Goal: Task Accomplishment & Management: Complete application form

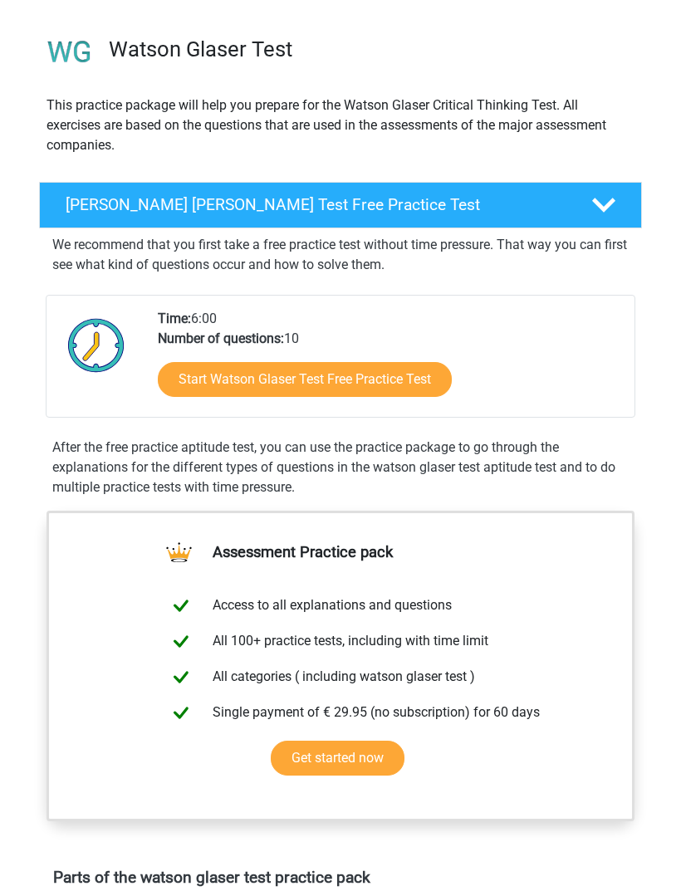
scroll to position [100, 0]
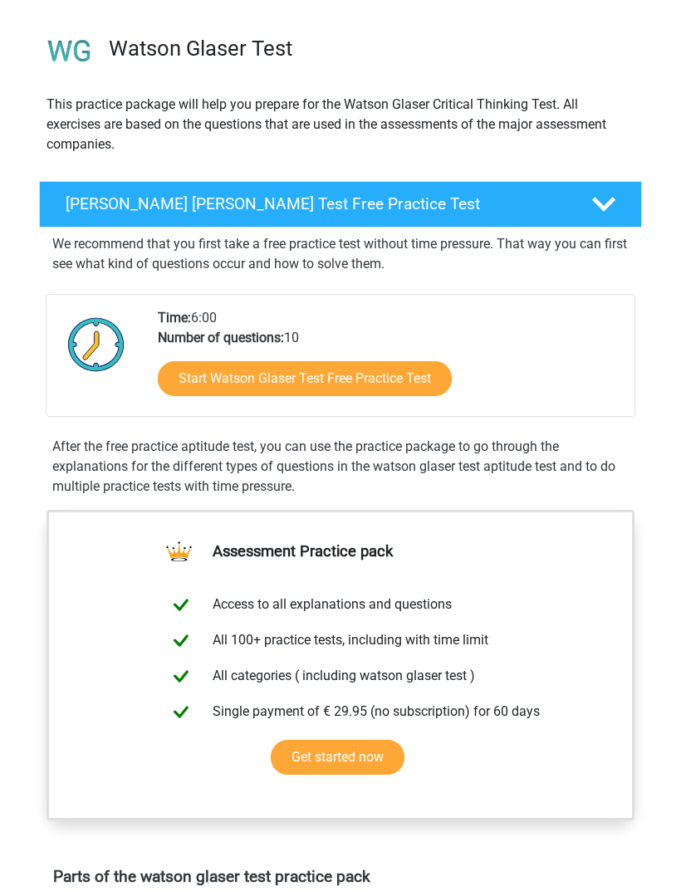
click at [438, 374] on link "Start Watson Glaser Test Free Practice Test" at bounding box center [305, 379] width 294 height 35
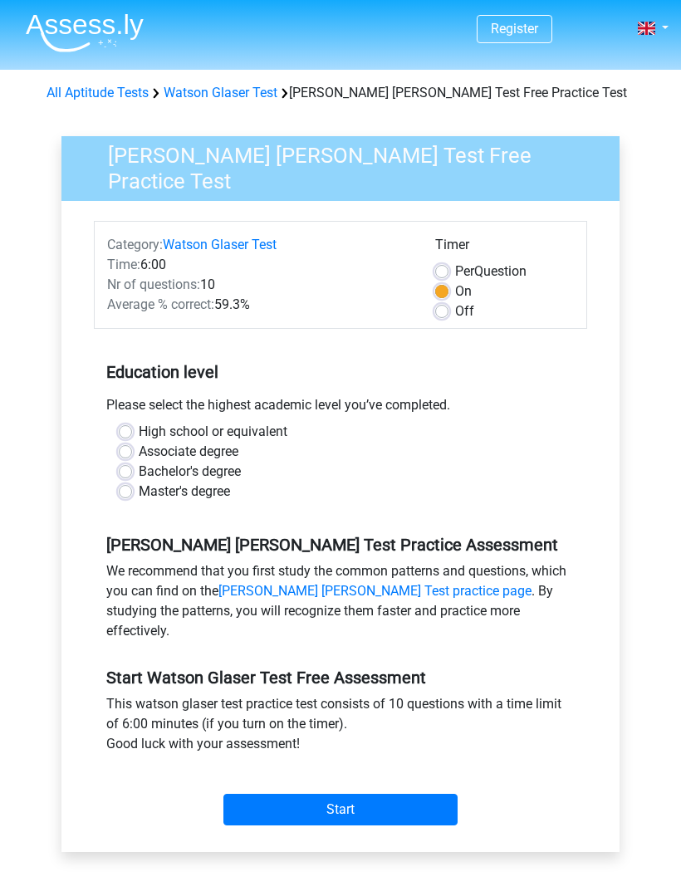
click at [274, 427] on label "High school or equivalent" at bounding box center [213, 432] width 149 height 20
click at [132, 427] on input "High school or equivalent" at bounding box center [125, 430] width 13 height 17
radio input "true"
click at [408, 794] on input "Start" at bounding box center [340, 810] width 234 height 32
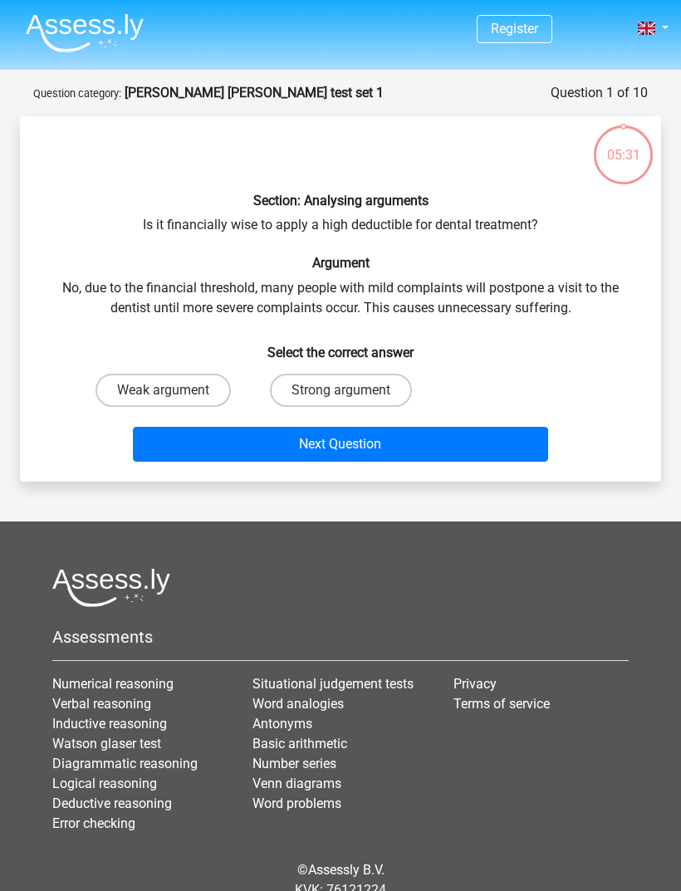
click at [389, 374] on label "Strong argument" at bounding box center [341, 390] width 142 height 33
click at [351, 390] on input "Strong argument" at bounding box center [346, 395] width 11 height 11
radio input "true"
click at [419, 444] on button "Next Question" at bounding box center [341, 444] width 416 height 35
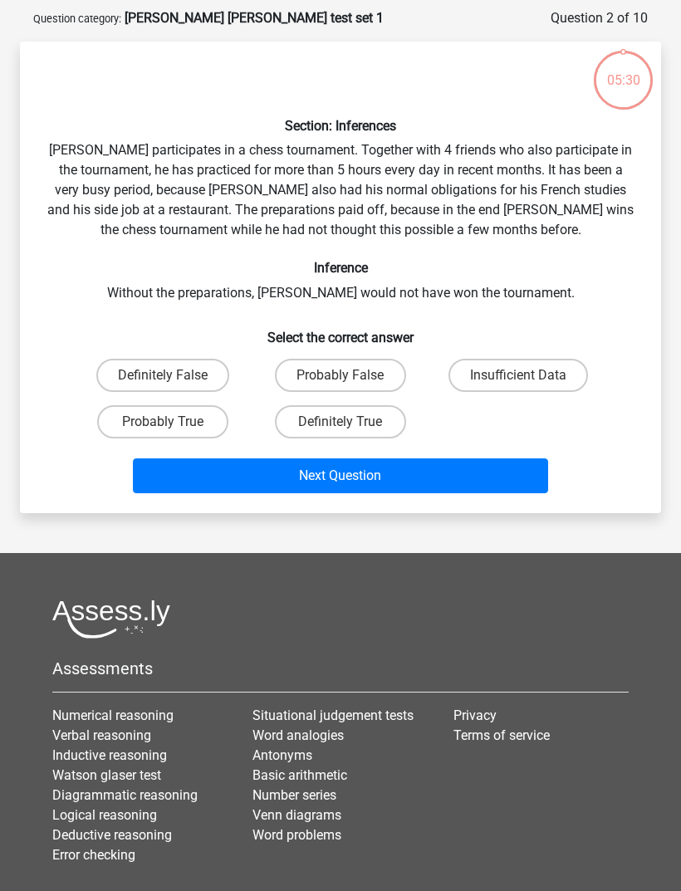
scroll to position [83, 0]
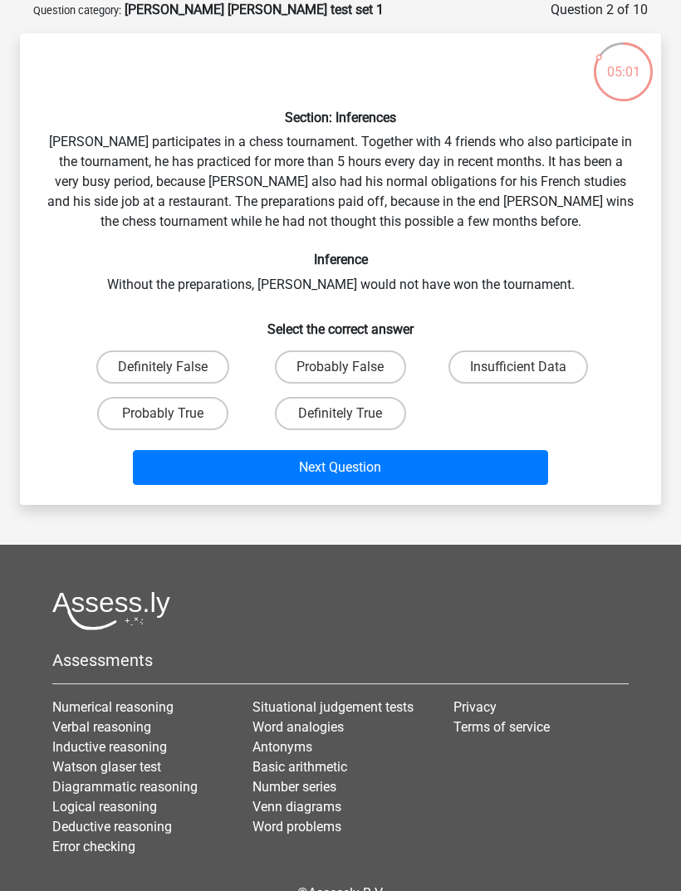
click at [556, 365] on label "Insufficient Data" at bounding box center [518, 366] width 140 height 33
click at [529, 367] on input "Insufficient Data" at bounding box center [523, 372] width 11 height 11
radio input "true"
click at [218, 407] on label "Probably True" at bounding box center [162, 413] width 131 height 33
click at [174, 414] on input "Probably True" at bounding box center [168, 419] width 11 height 11
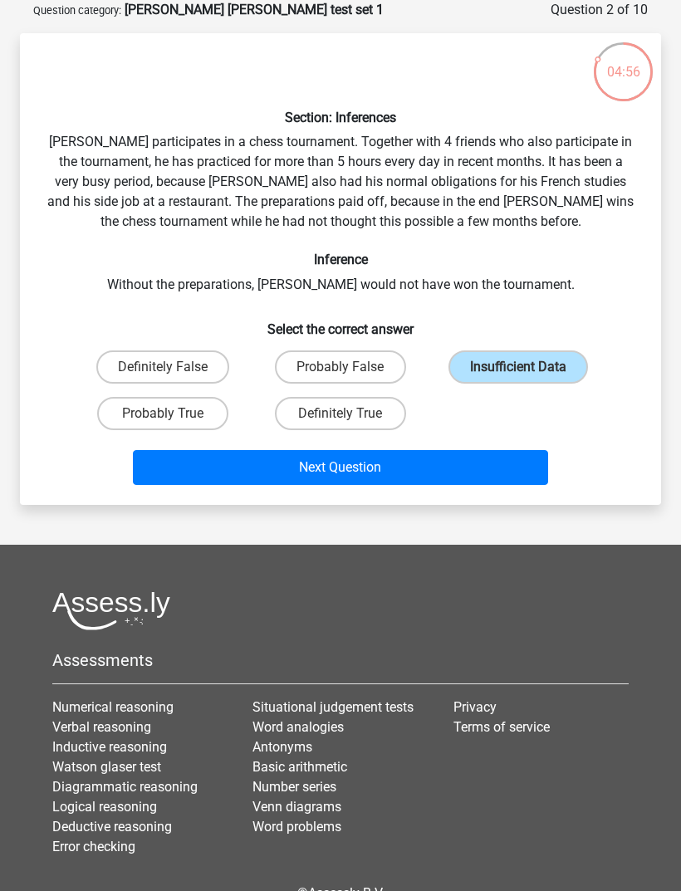
radio input "true"
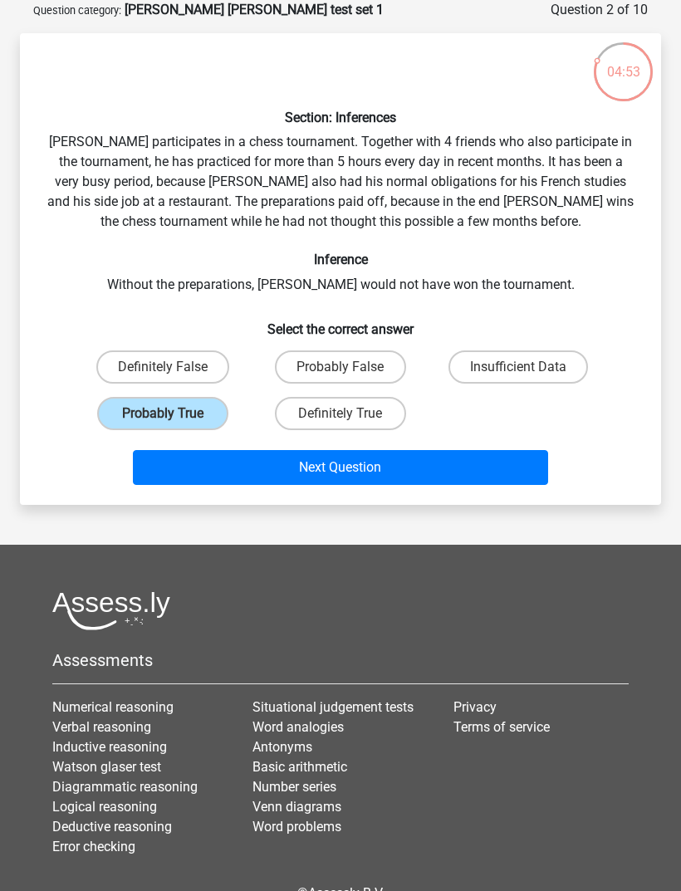
click at [526, 356] on label "Insufficient Data" at bounding box center [518, 366] width 140 height 33
click at [526, 367] on input "Insufficient Data" at bounding box center [523, 372] width 11 height 11
radio input "true"
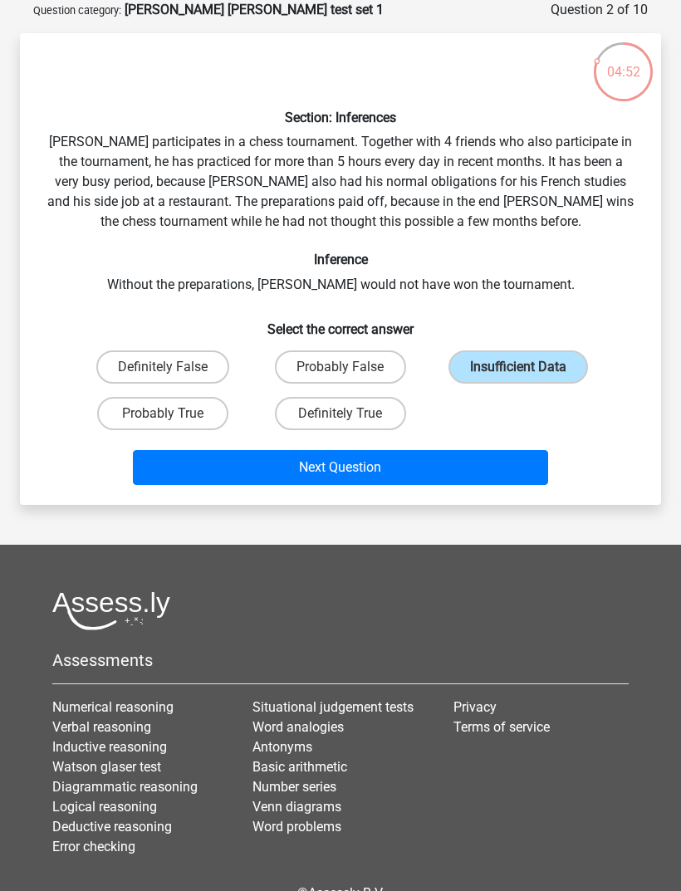
click at [458, 471] on button "Next Question" at bounding box center [341, 467] width 416 height 35
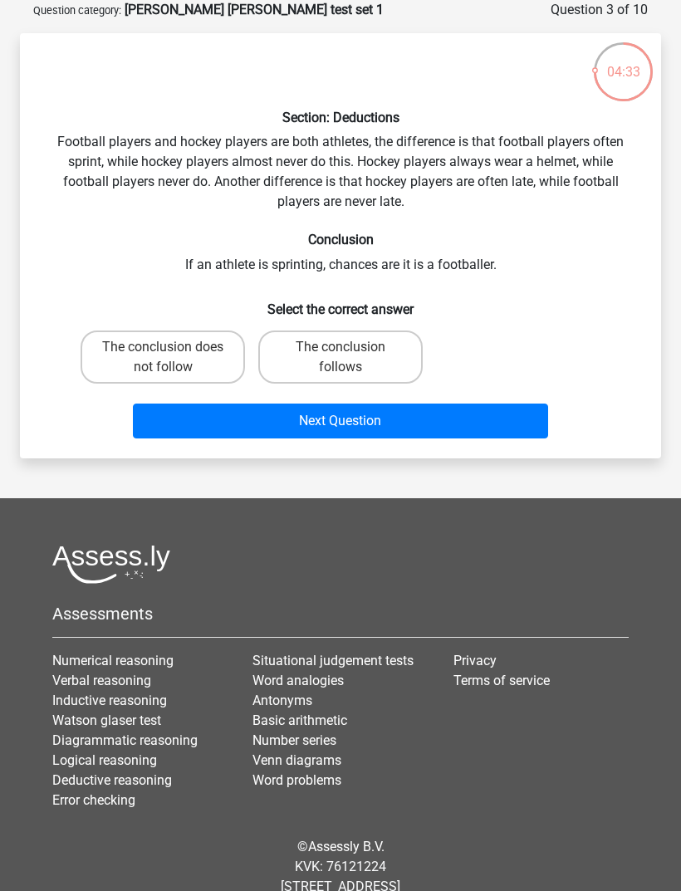
click at [342, 360] on label "The conclusion follows" at bounding box center [340, 357] width 164 height 53
click at [342, 358] on input "The conclusion follows" at bounding box center [346, 352] width 11 height 11
radio input "true"
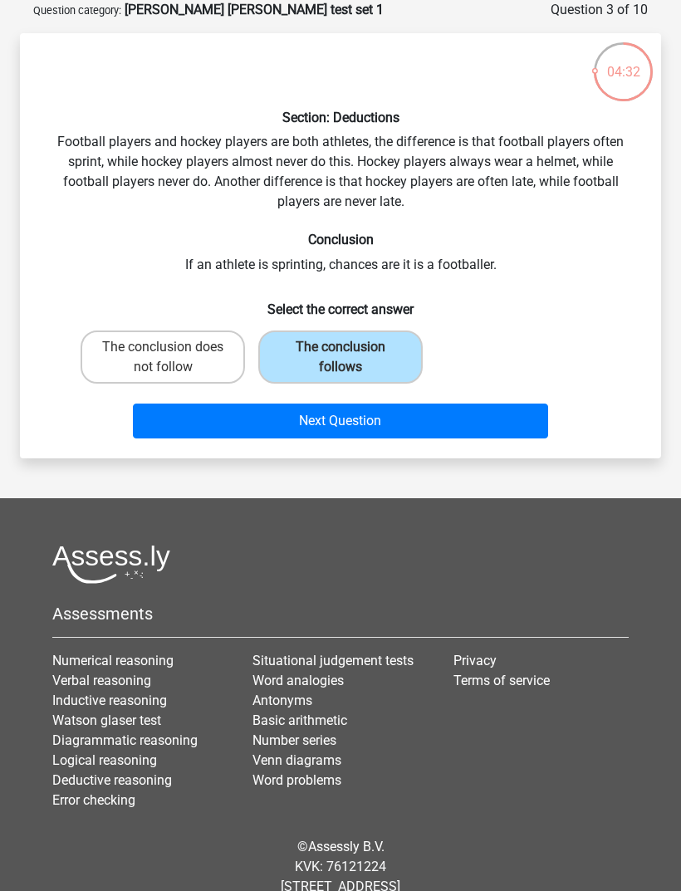
click at [336, 426] on button "Next Question" at bounding box center [341, 421] width 416 height 35
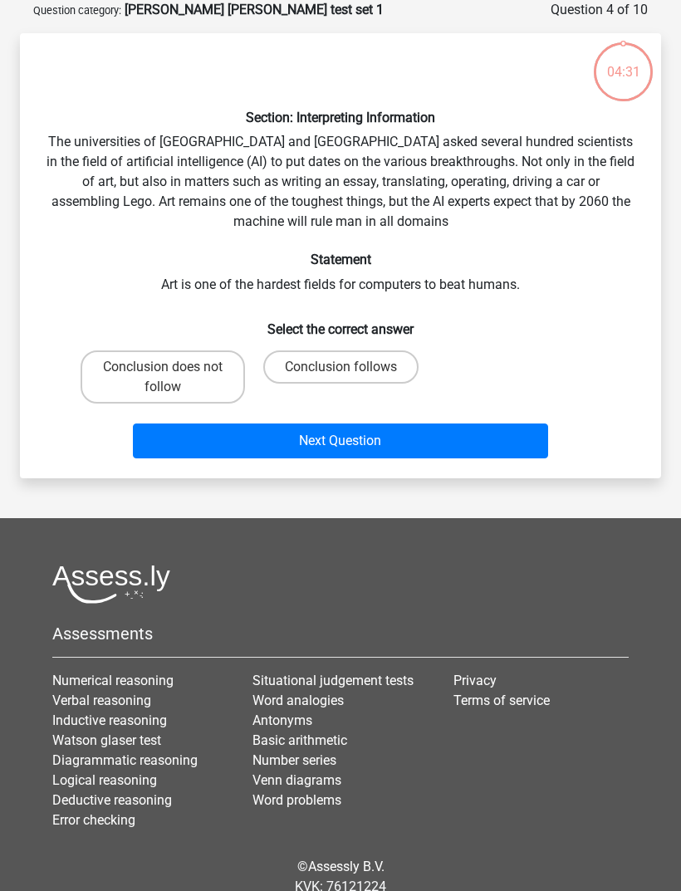
click at [325, 431] on button "Next Question" at bounding box center [341, 441] width 416 height 35
click at [361, 371] on label "Conclusion follows" at bounding box center [340, 366] width 155 height 33
click at [351, 371] on input "Conclusion follows" at bounding box center [346, 372] width 11 height 11
radio input "true"
click at [429, 439] on button "Next Question" at bounding box center [341, 441] width 416 height 35
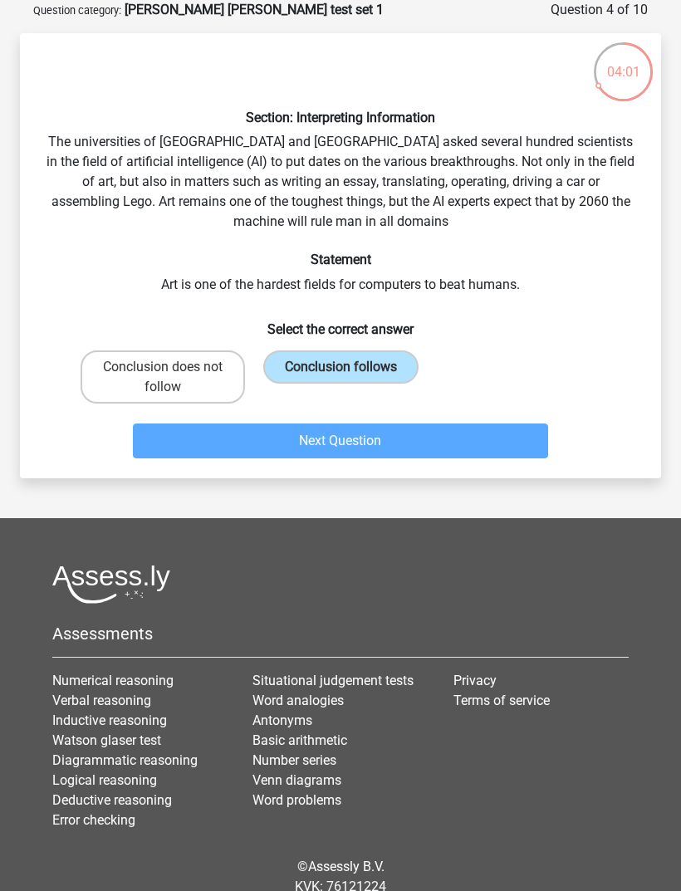
scroll to position [68, 0]
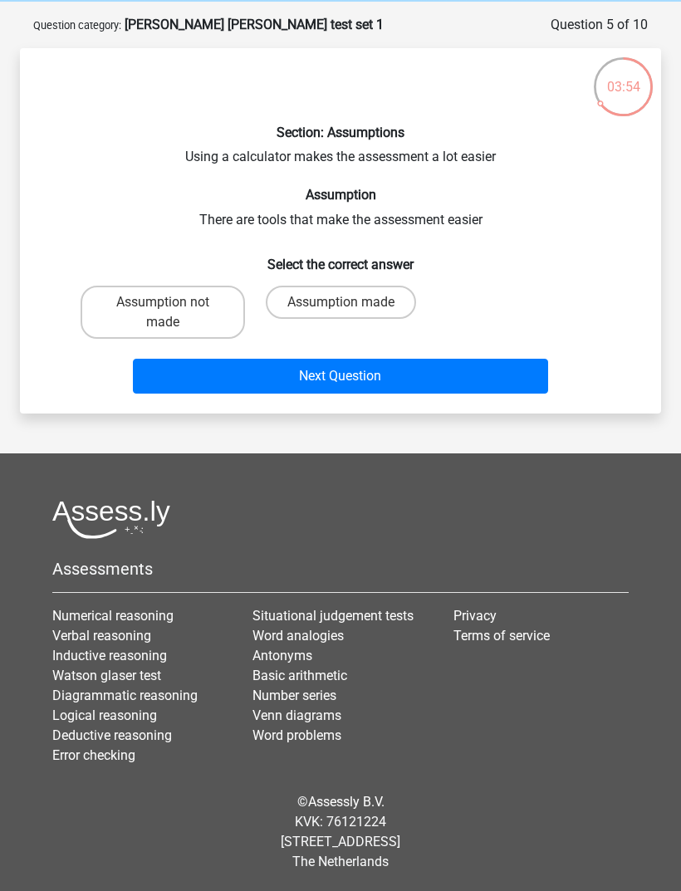
click at [389, 307] on label "Assumption made" at bounding box center [341, 302] width 150 height 33
click at [351, 307] on input "Assumption made" at bounding box center [346, 307] width 11 height 11
radio input "true"
click at [433, 375] on button "Next Question" at bounding box center [341, 376] width 416 height 35
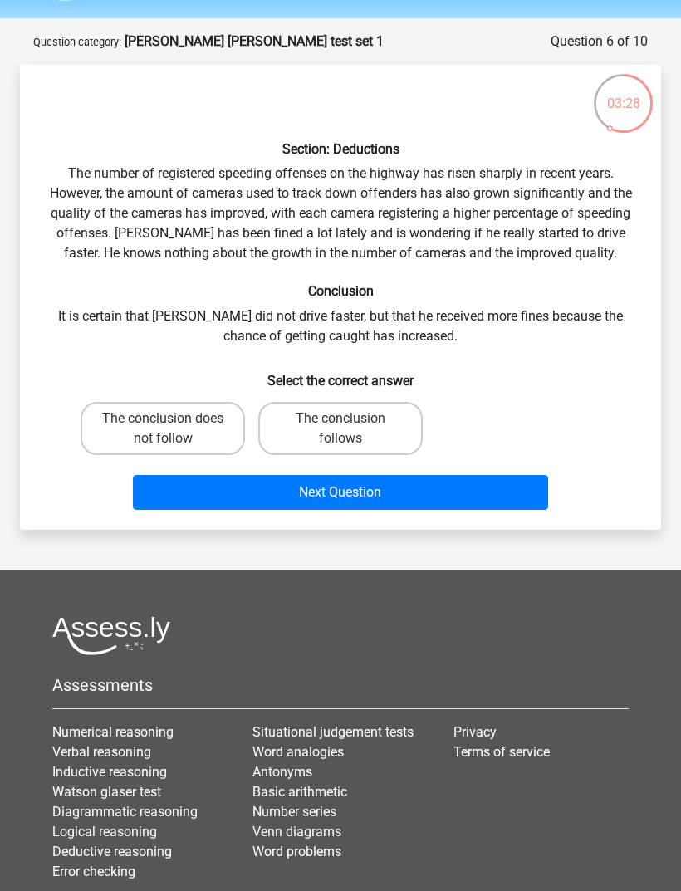
scroll to position [51, 0]
click at [350, 443] on label "The conclusion follows" at bounding box center [340, 428] width 164 height 53
click at [350, 429] on input "The conclusion follows" at bounding box center [346, 424] width 11 height 11
radio input "true"
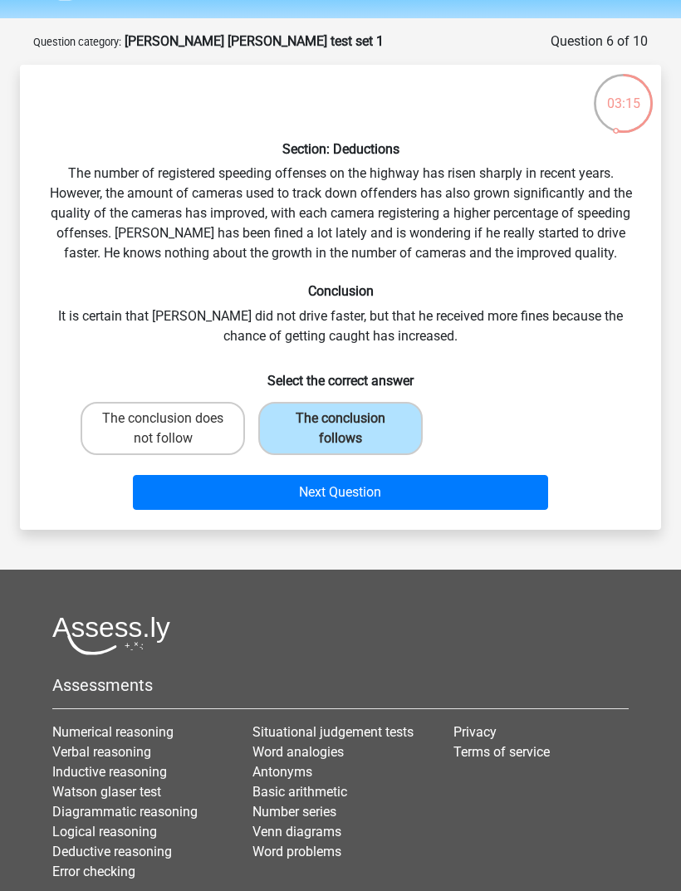
click at [463, 493] on button "Next Question" at bounding box center [341, 492] width 416 height 35
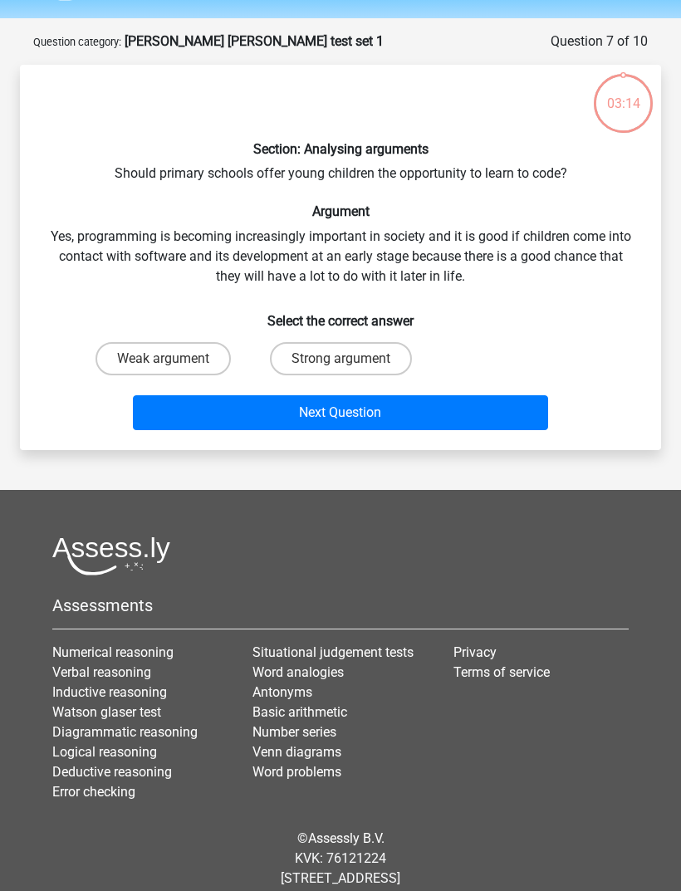
scroll to position [35, 0]
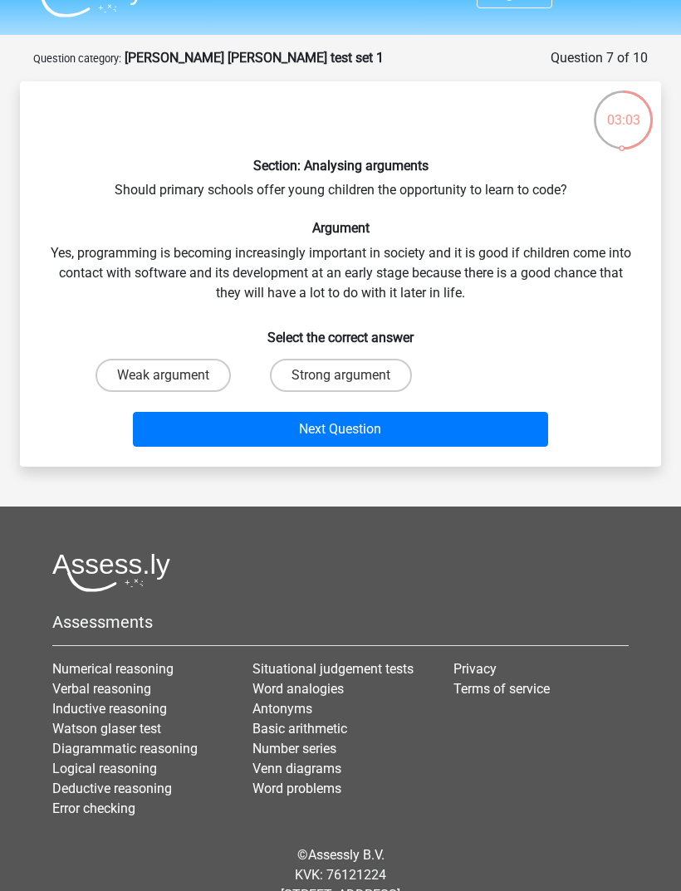
click at [342, 381] on input "Strong argument" at bounding box center [346, 380] width 11 height 11
radio input "true"
click at [322, 421] on button "Next Question" at bounding box center [341, 429] width 416 height 35
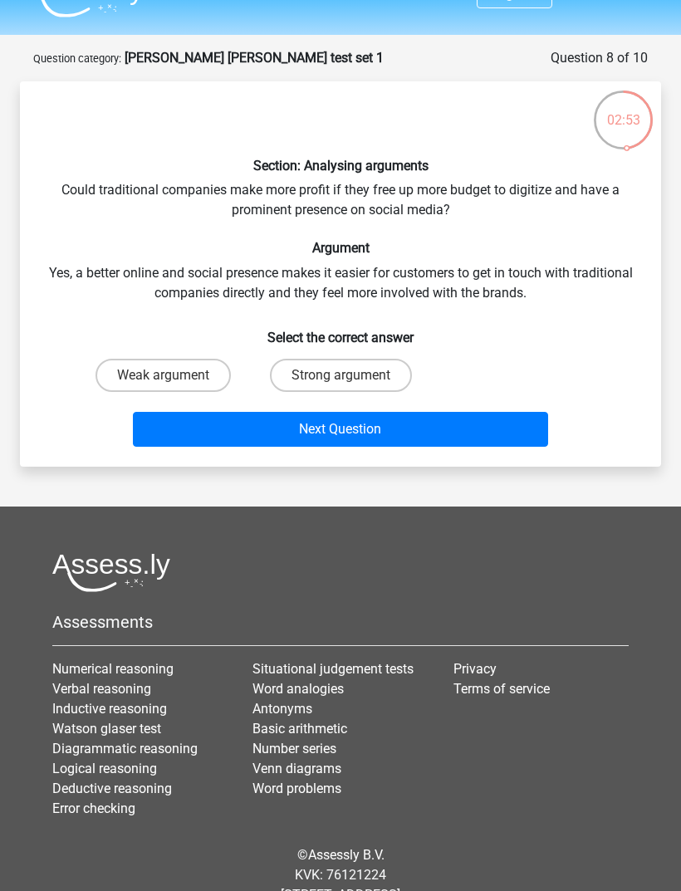
click at [217, 381] on label "Weak argument" at bounding box center [163, 375] width 135 height 33
click at [174, 381] on input "Weak argument" at bounding box center [168, 380] width 11 height 11
radio input "true"
click at [247, 422] on button "Next Question" at bounding box center [341, 429] width 416 height 35
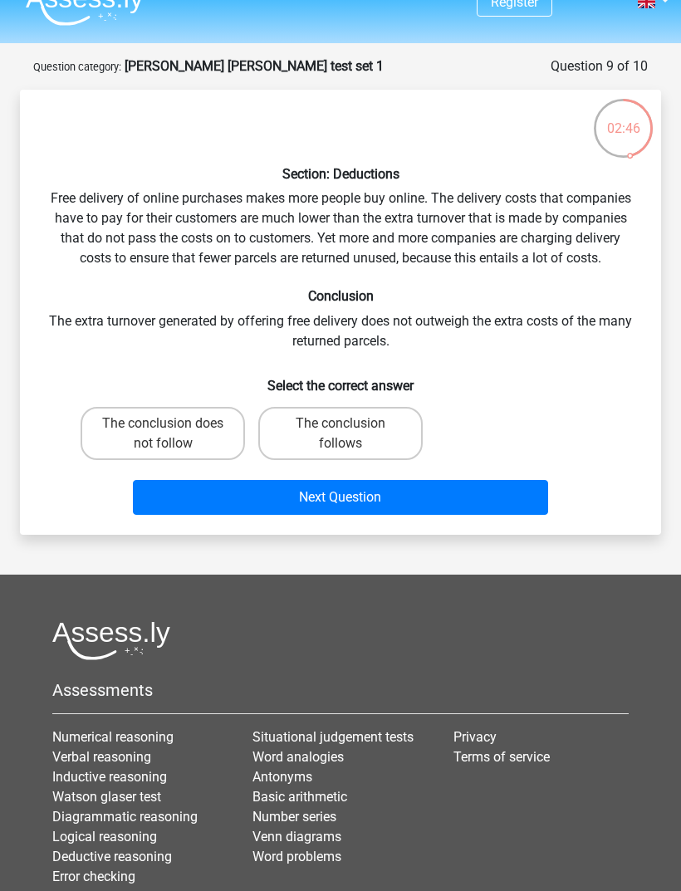
scroll to position [27, 0]
click at [344, 448] on label "The conclusion follows" at bounding box center [340, 433] width 164 height 53
click at [344, 434] on input "The conclusion follows" at bounding box center [346, 429] width 11 height 11
radio input "true"
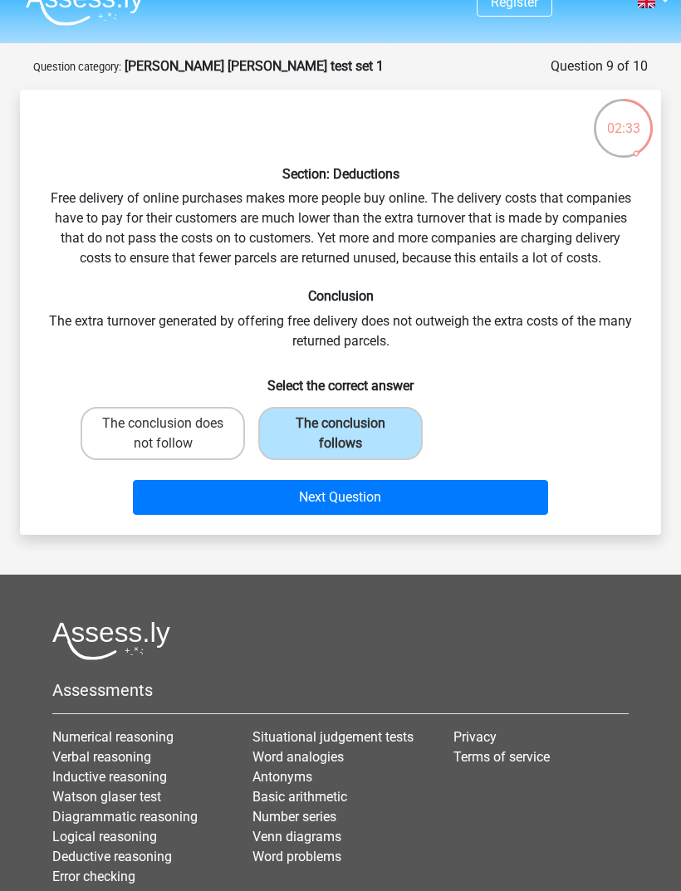
click at [336, 491] on button "Next Question" at bounding box center [341, 497] width 416 height 35
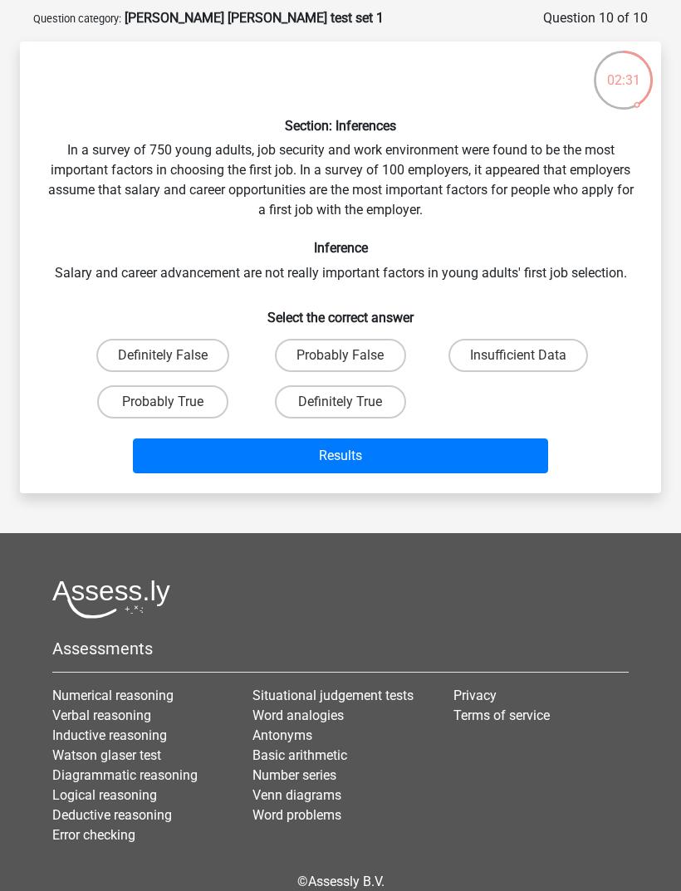
scroll to position [33, 0]
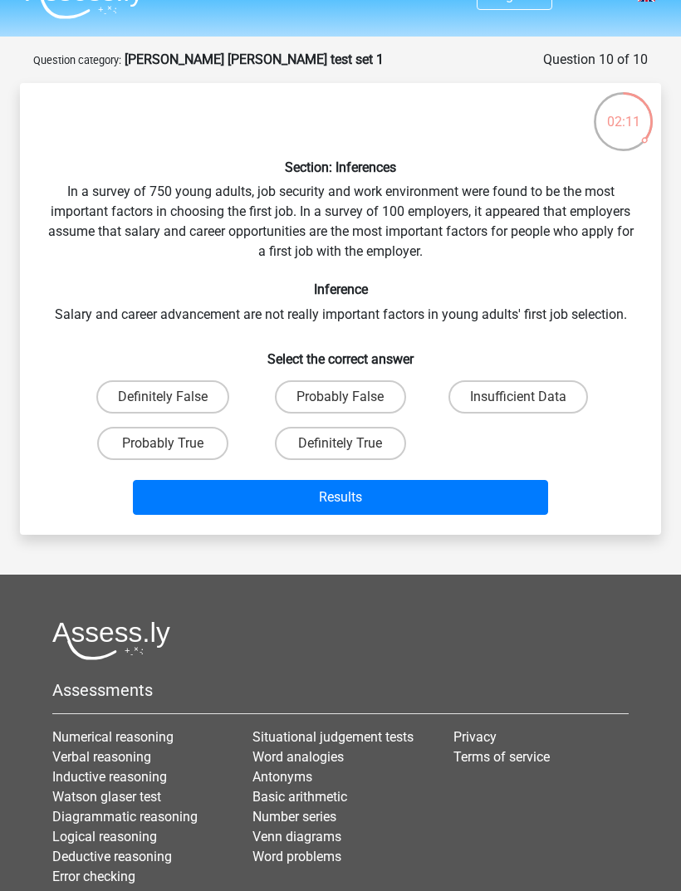
click at [209, 396] on label "Definitely False" at bounding box center [162, 396] width 133 height 33
click at [174, 397] on input "Definitely False" at bounding box center [168, 402] width 11 height 11
radio input "true"
click at [331, 511] on button "Results" at bounding box center [341, 497] width 416 height 35
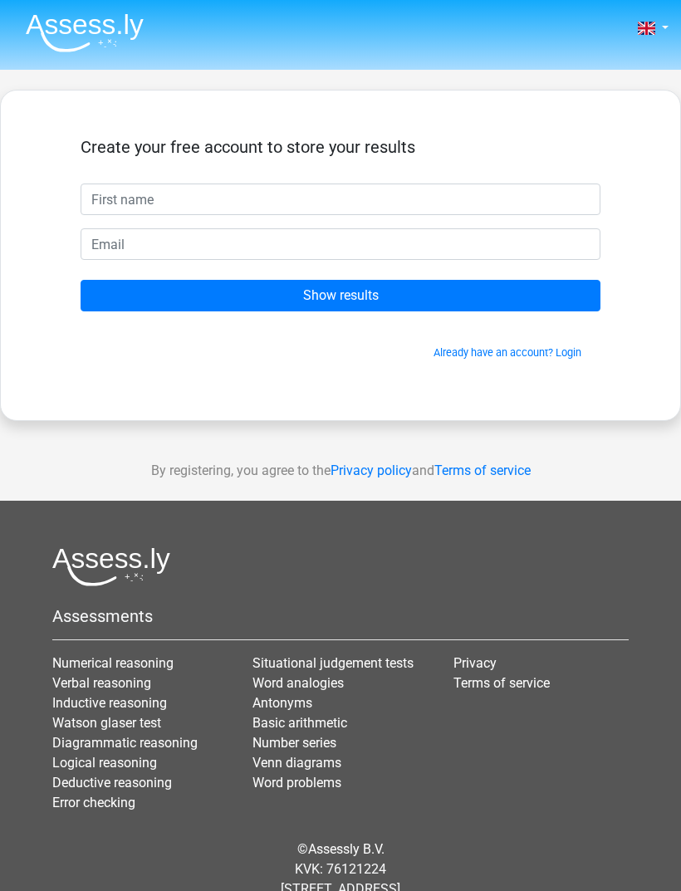
click at [419, 196] on input "text" at bounding box center [341, 200] width 520 height 32
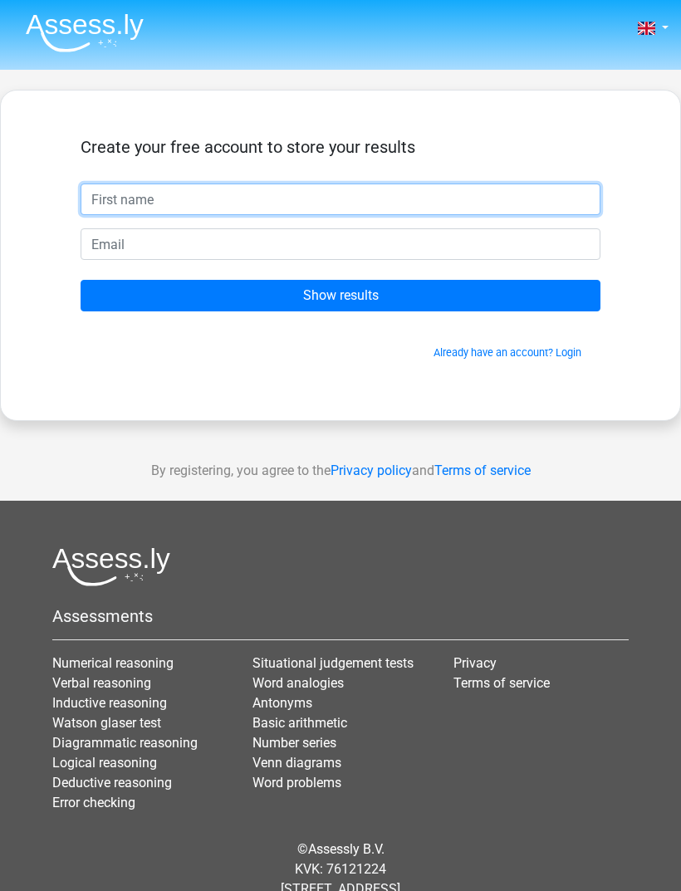
type input "Alicia"
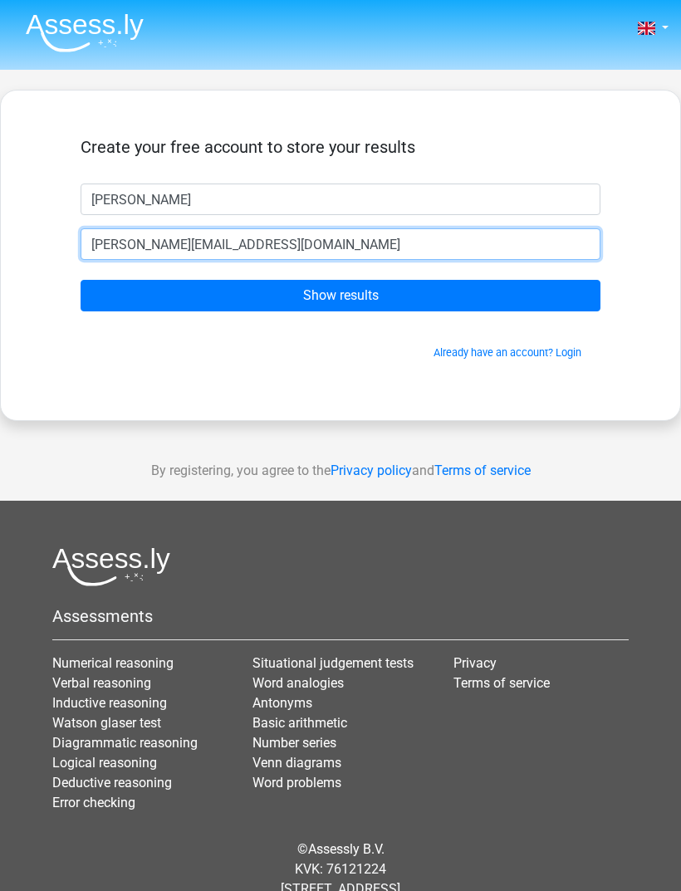
type input "alicia_samuels@icloud.com"
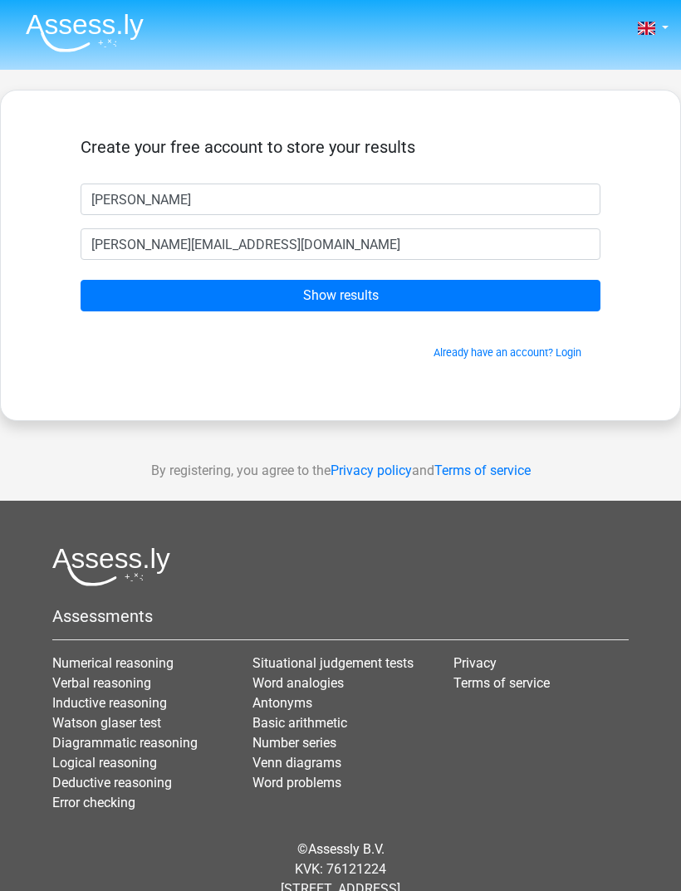
click at [488, 292] on input "Show results" at bounding box center [341, 296] width 520 height 32
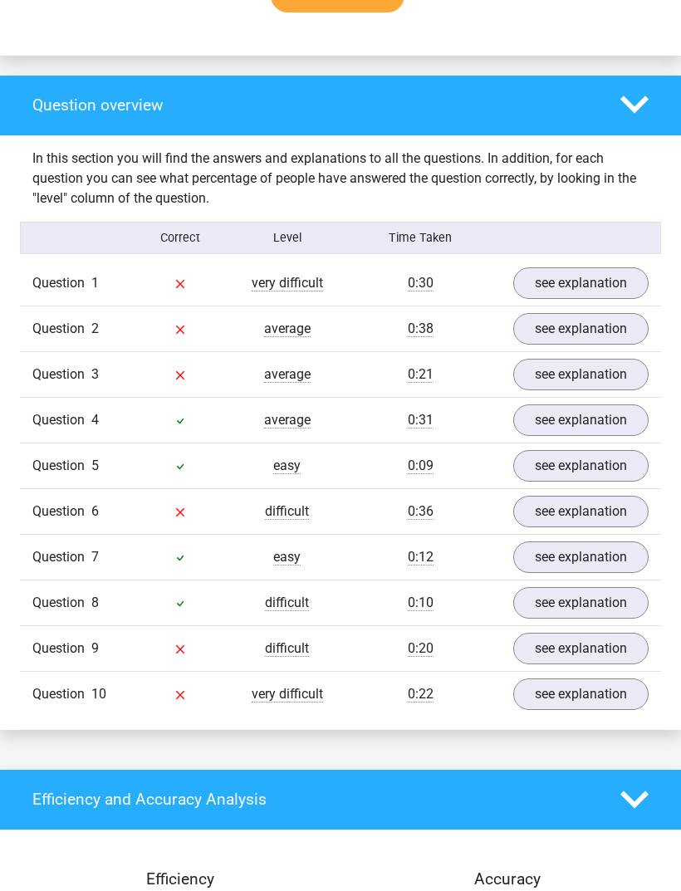
scroll to position [1198, 0]
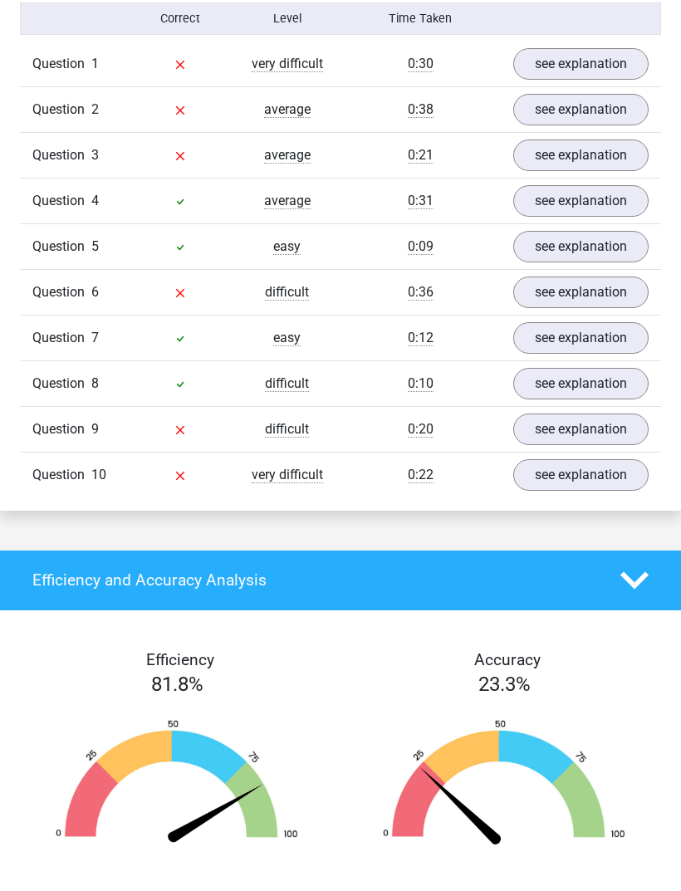
click at [613, 460] on link "see explanation" at bounding box center [580, 476] width 135 height 32
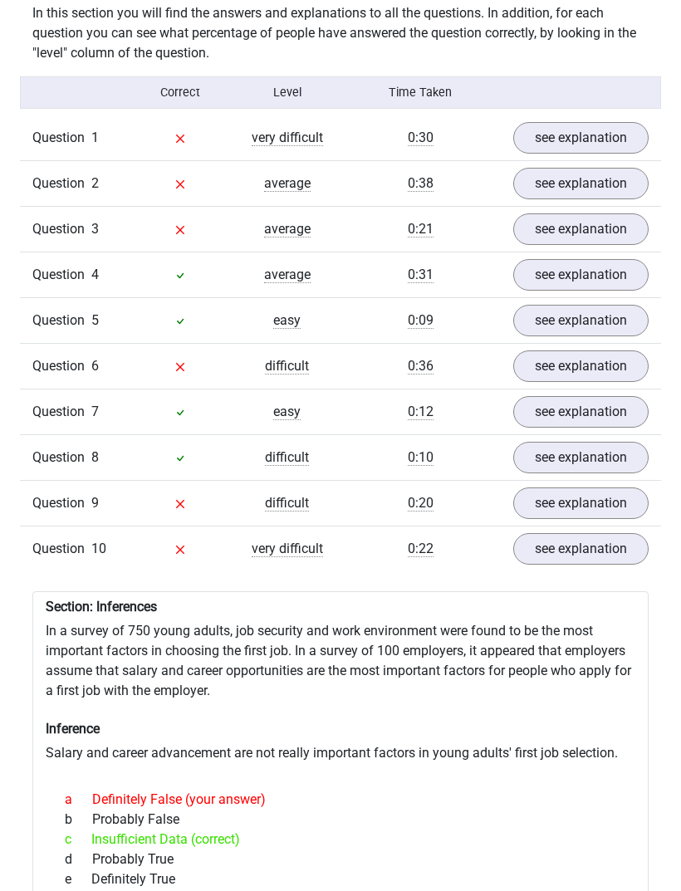
scroll to position [1342, 0]
click at [604, 488] on link "see explanation" at bounding box center [580, 504] width 135 height 32
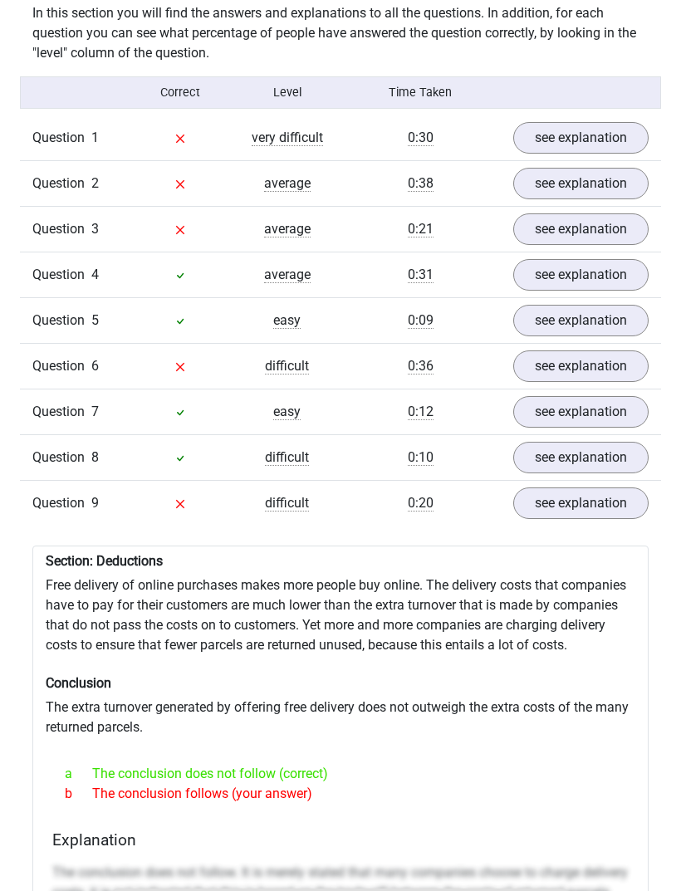
click at [595, 442] on link "see explanation" at bounding box center [580, 458] width 135 height 32
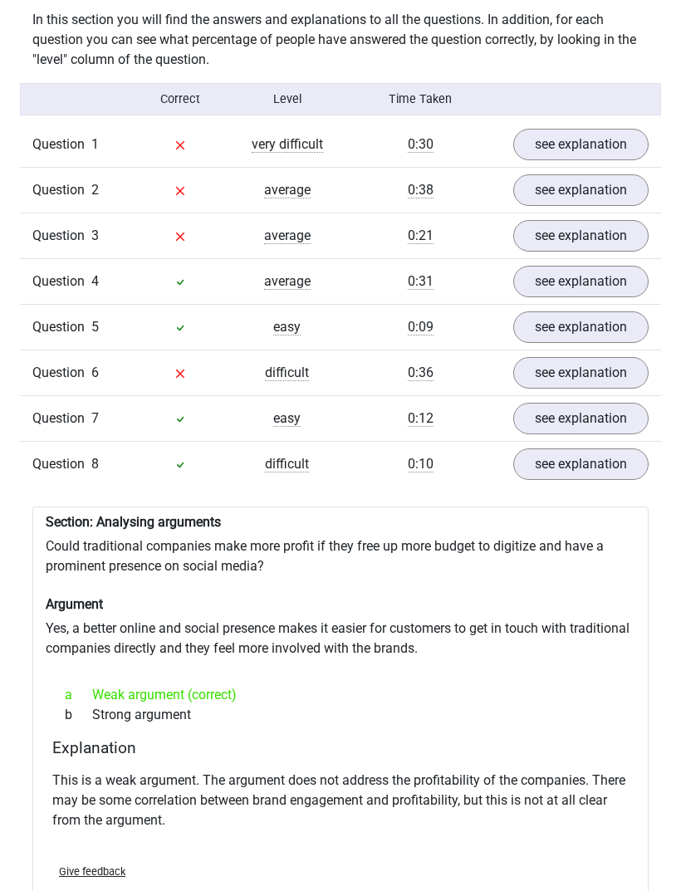
scroll to position [1283, 0]
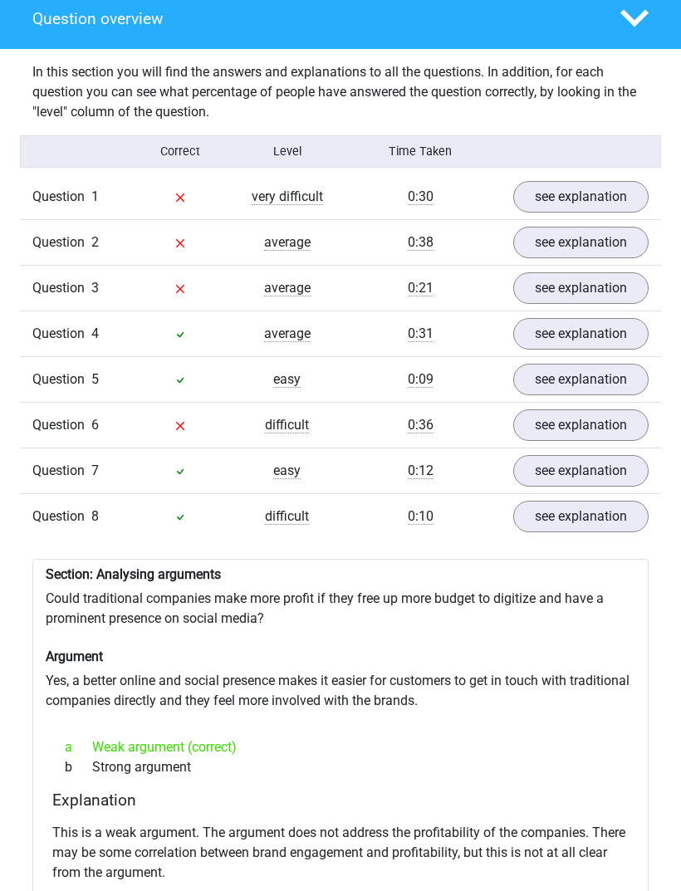
click at [590, 455] on link "see explanation" at bounding box center [580, 471] width 135 height 32
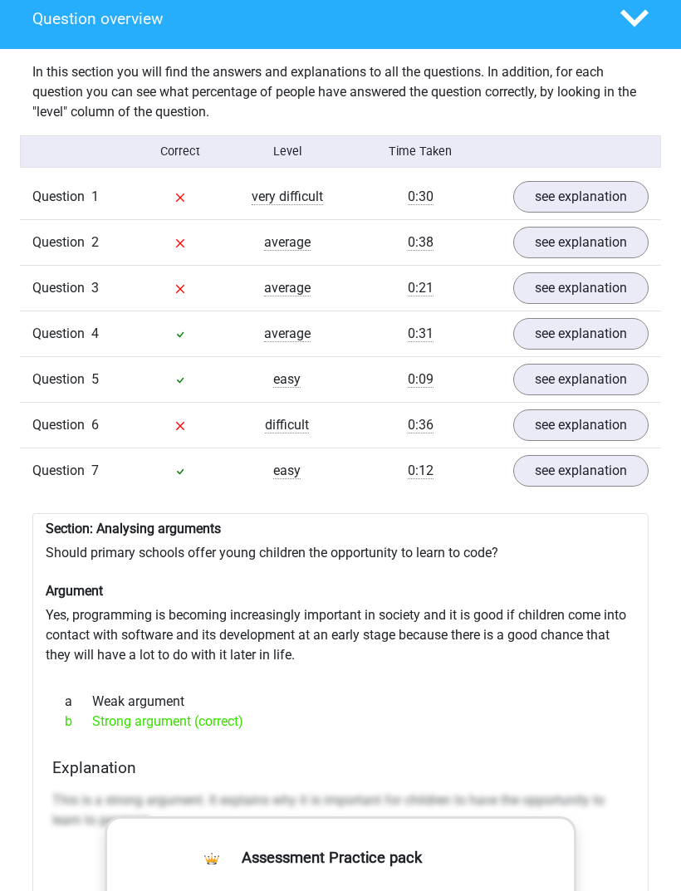
click at [603, 409] on link "see explanation" at bounding box center [580, 425] width 135 height 32
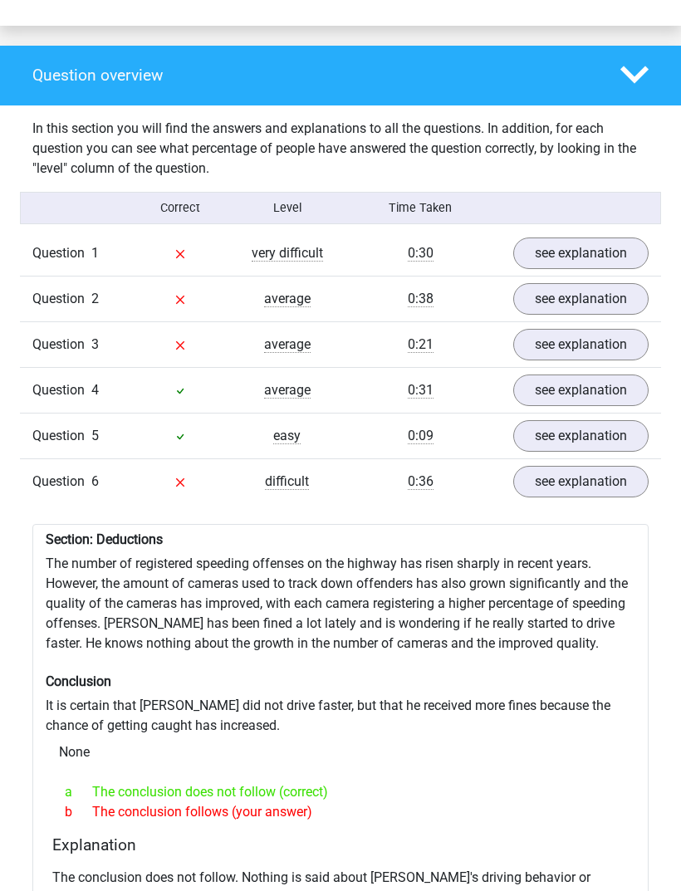
scroll to position [1227, 0]
click at [566, 420] on link "see explanation" at bounding box center [580, 436] width 135 height 32
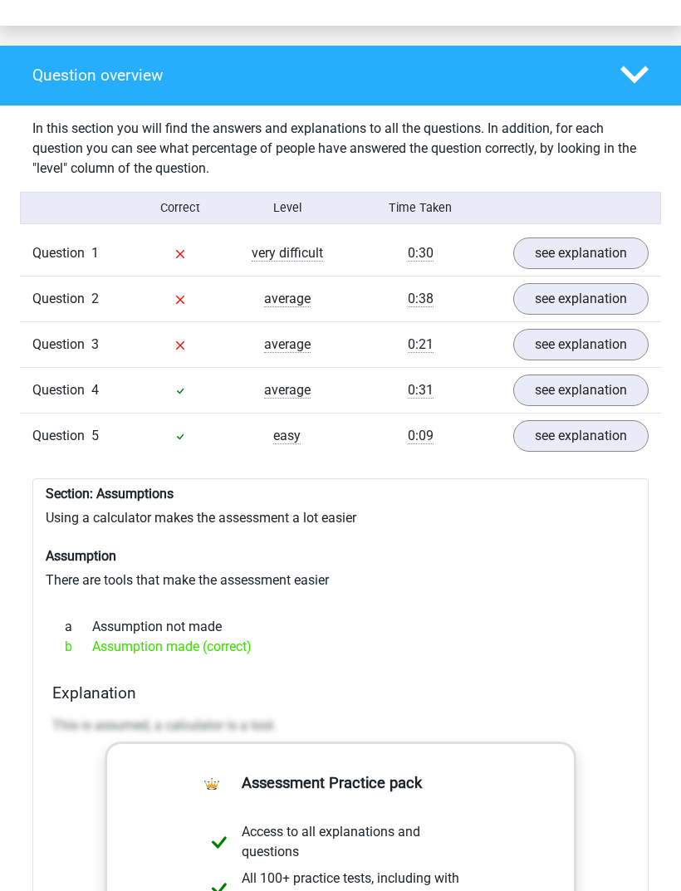
click at [587, 375] on link "see explanation" at bounding box center [580, 391] width 135 height 32
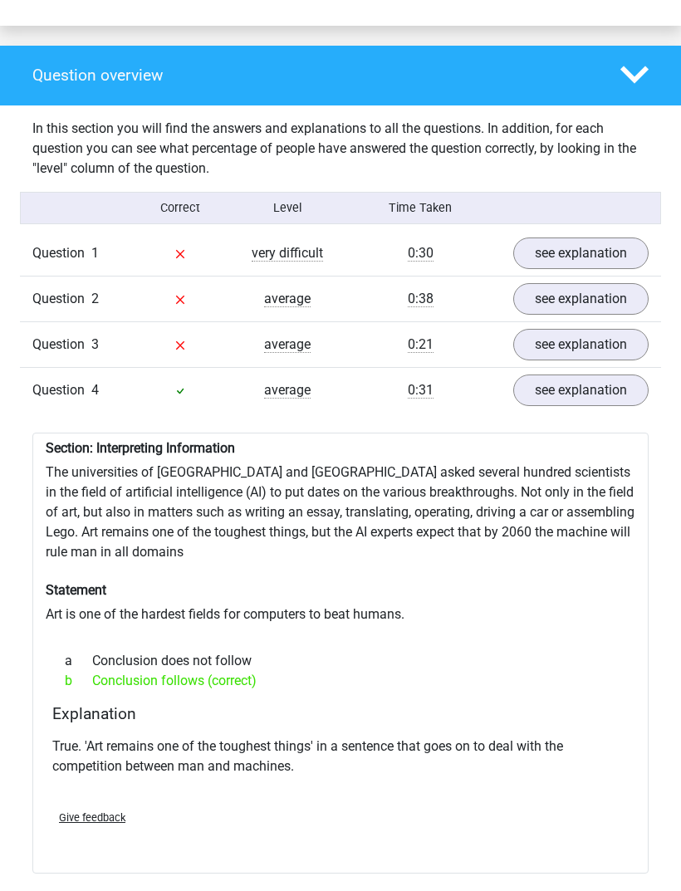
click at [592, 329] on link "see explanation" at bounding box center [580, 345] width 135 height 32
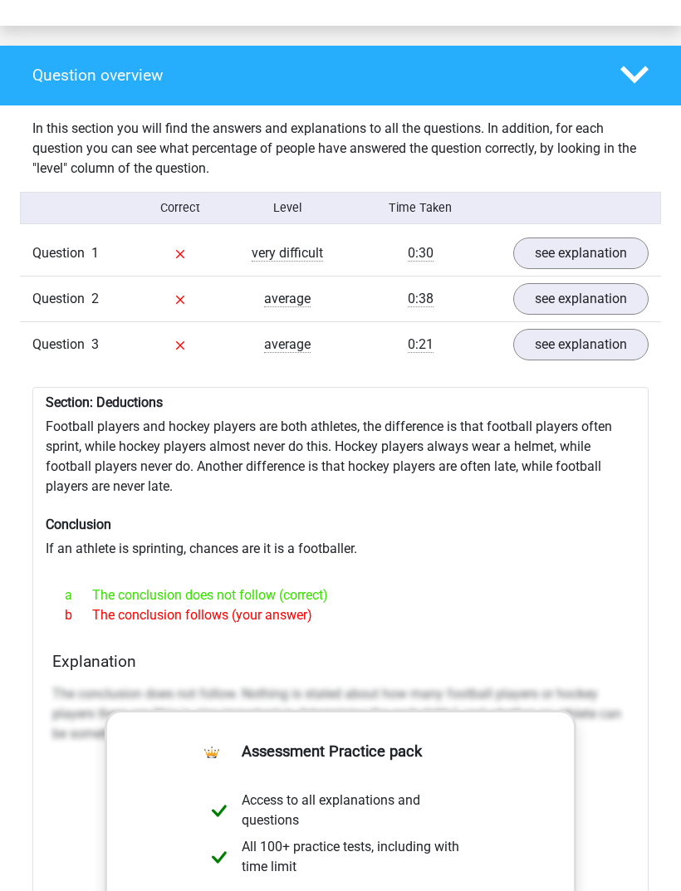
click at [597, 288] on link "see explanation" at bounding box center [580, 299] width 135 height 32
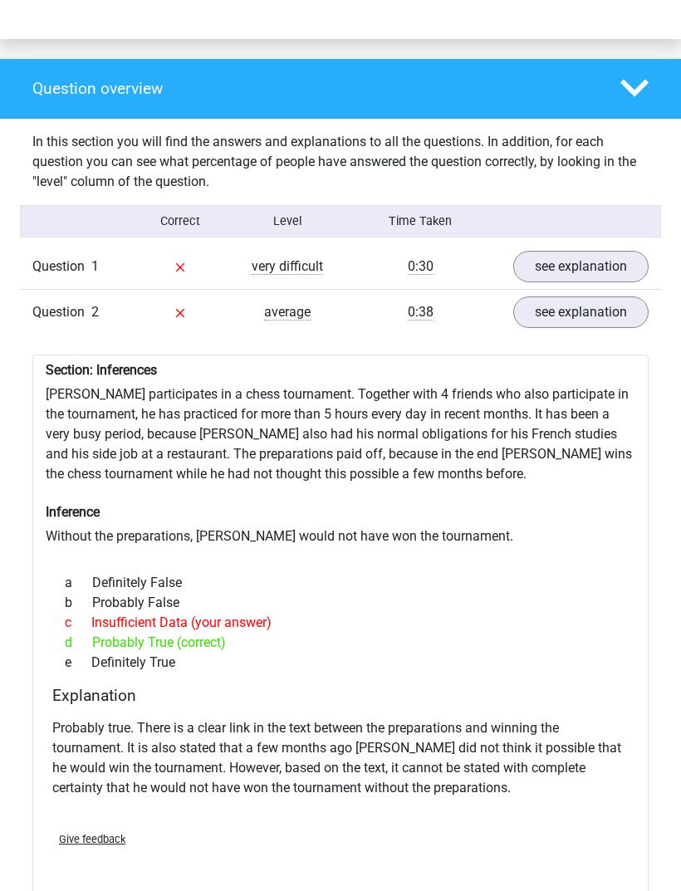
scroll to position [1212, 0]
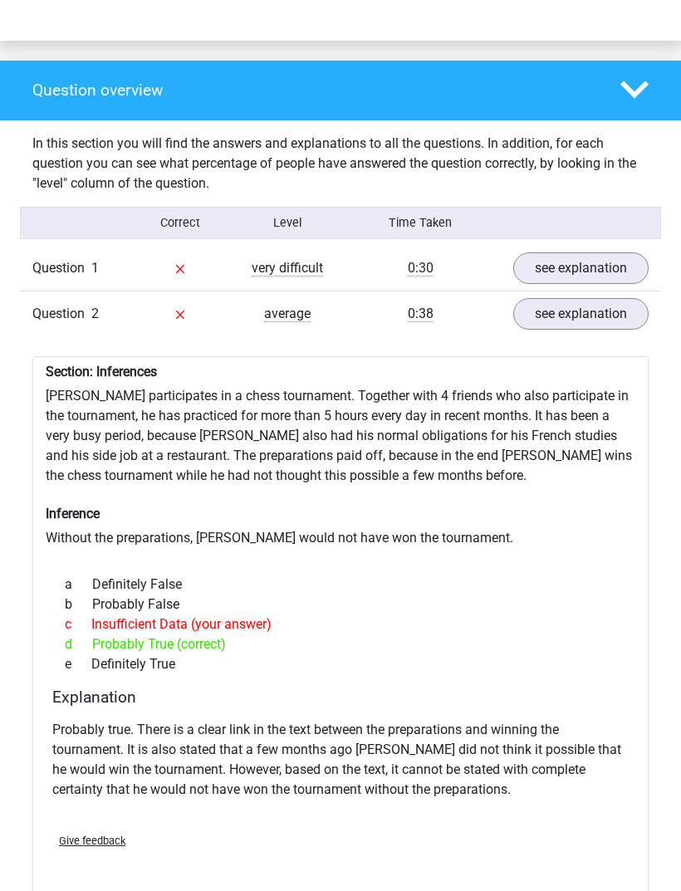
click at [619, 255] on link "see explanation" at bounding box center [580, 268] width 135 height 32
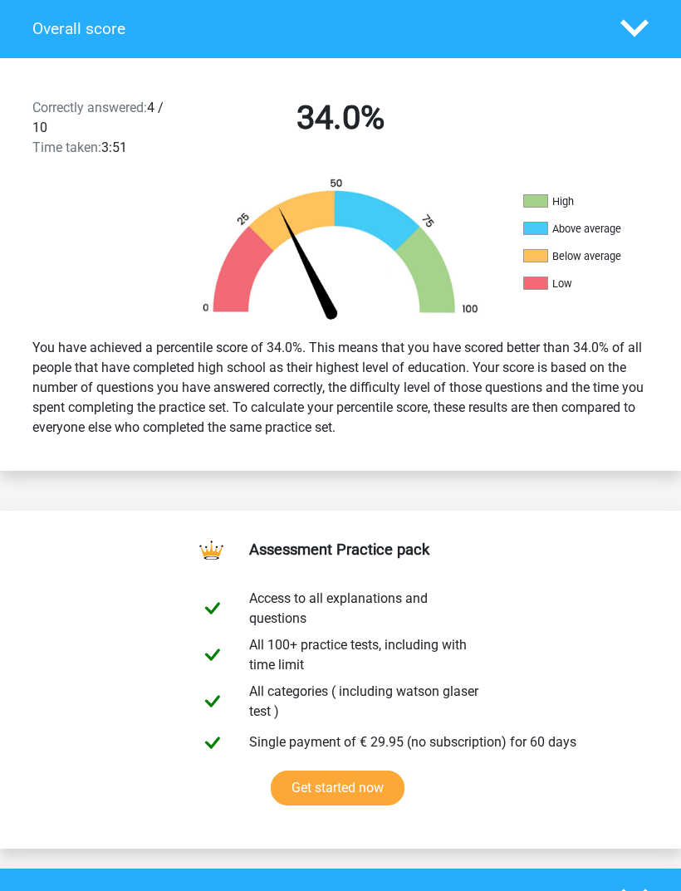
scroll to position [0, 0]
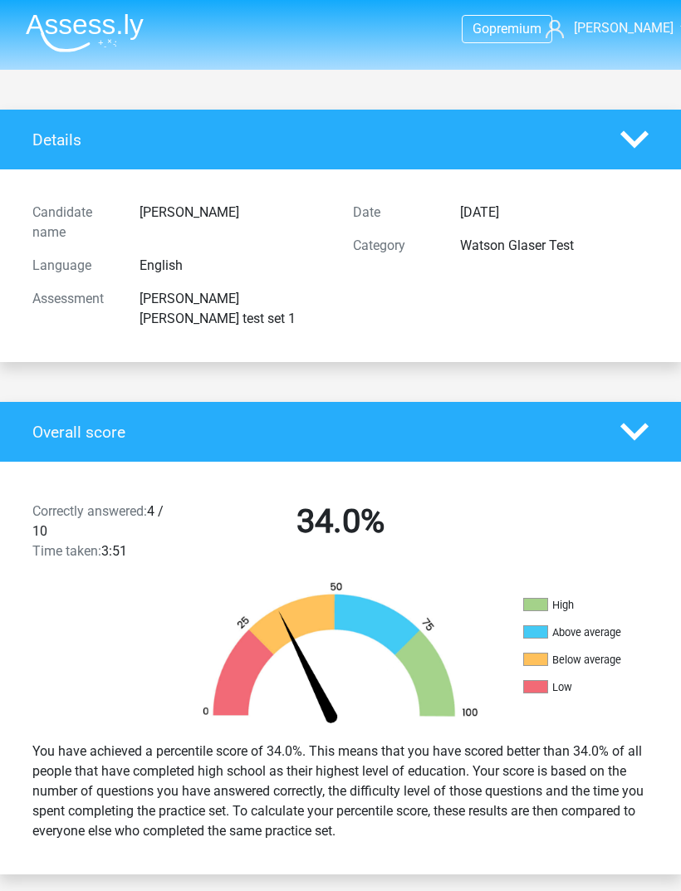
click at [655, 27] on link "[PERSON_NAME]" at bounding box center [607, 28] width 123 height 20
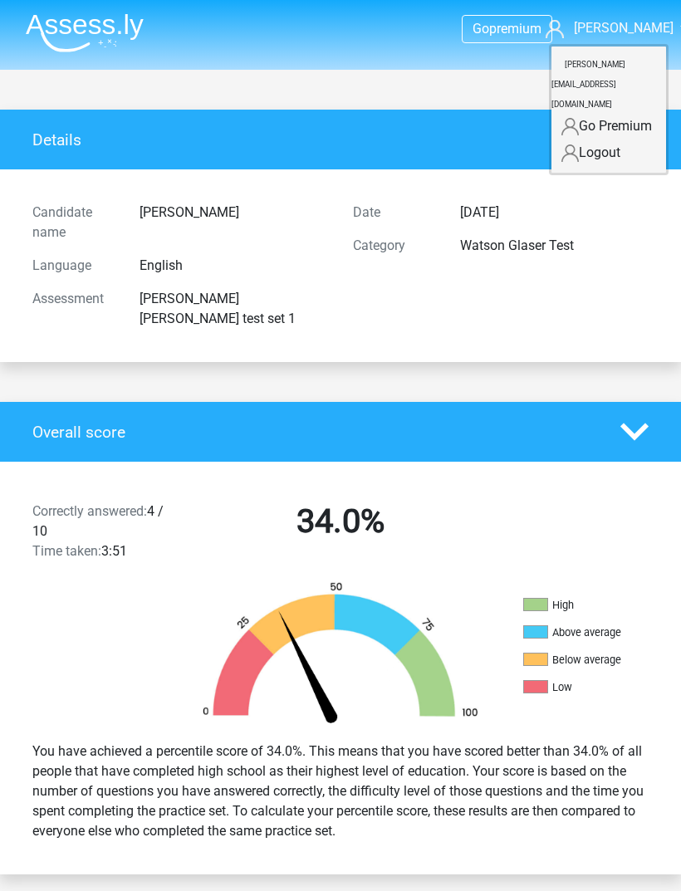
click at [640, 424] on polygon at bounding box center [634, 432] width 28 height 17
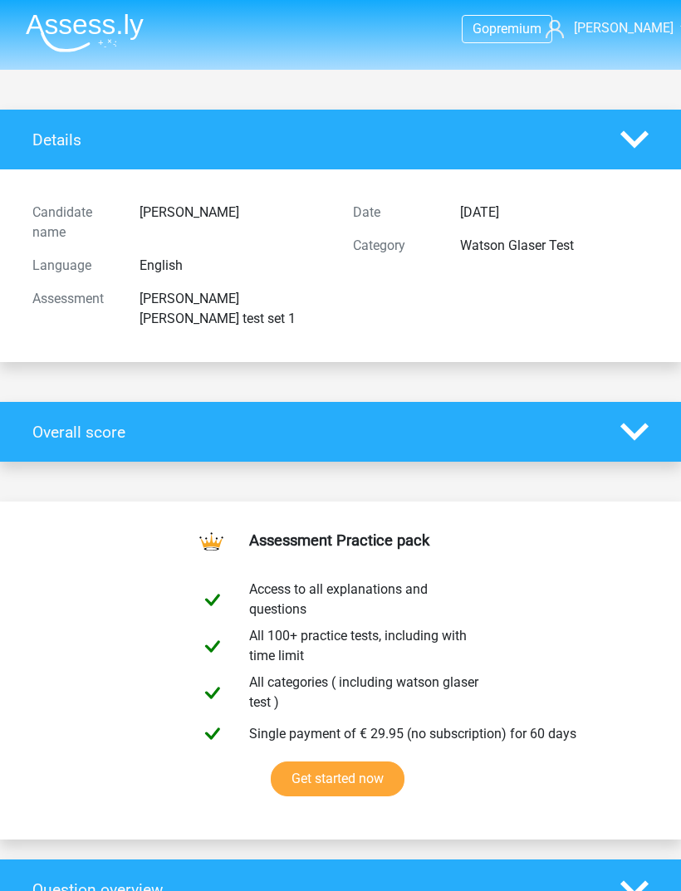
click at [115, 26] on img at bounding box center [85, 32] width 118 height 39
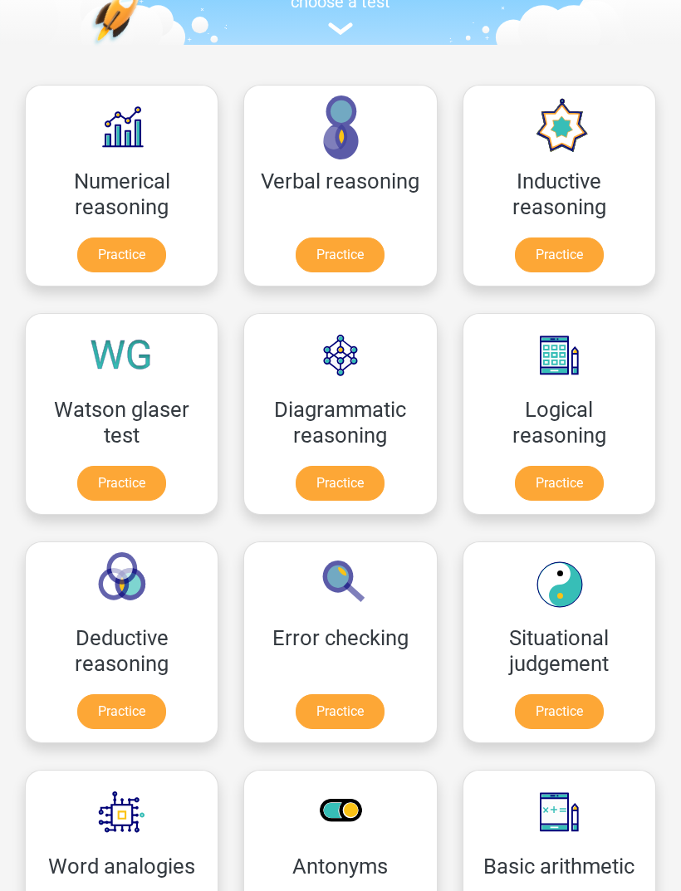
scroll to position [199, 0]
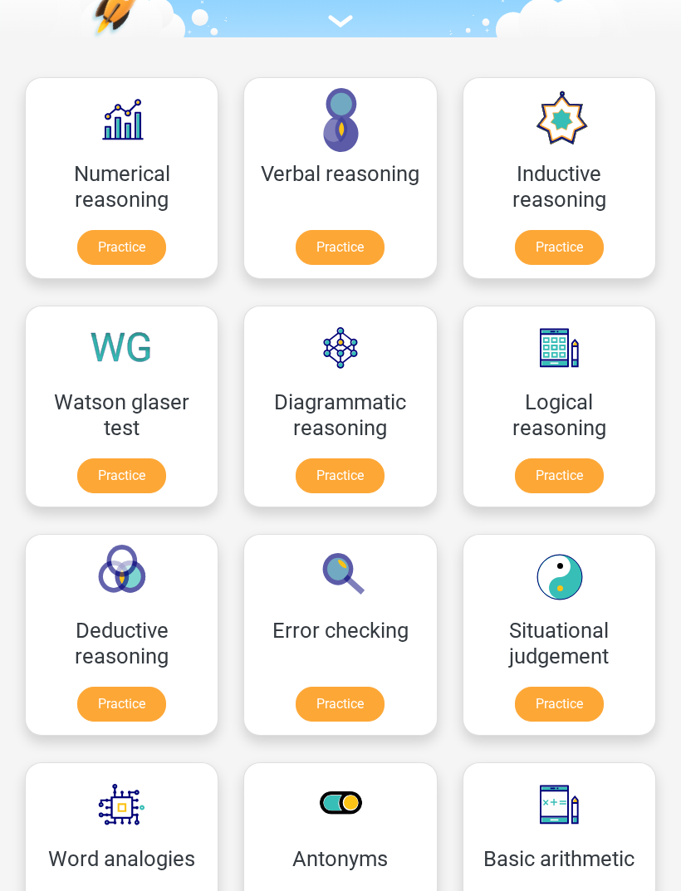
click at [140, 472] on link "Practice" at bounding box center [121, 476] width 89 height 35
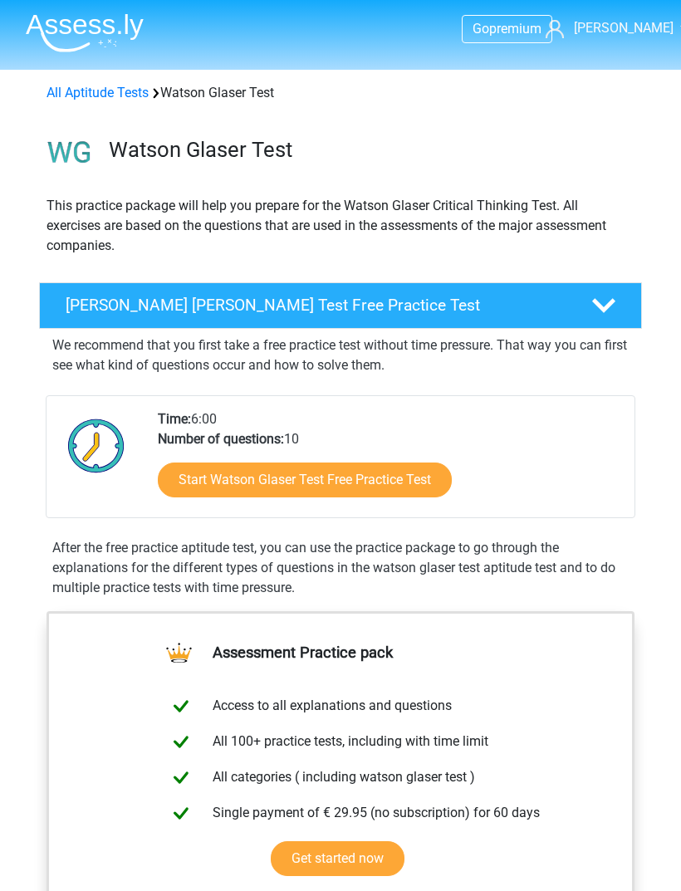
click at [423, 475] on link "Start Watson Glaser Test Free Practice Test" at bounding box center [305, 480] width 294 height 35
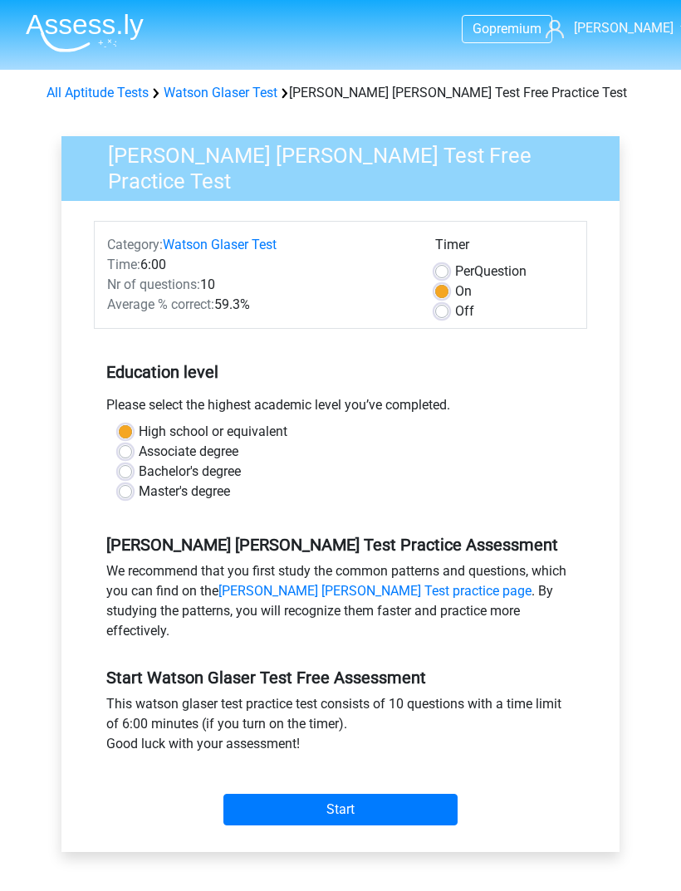
click at [434, 794] on input "Start" at bounding box center [340, 810] width 234 height 32
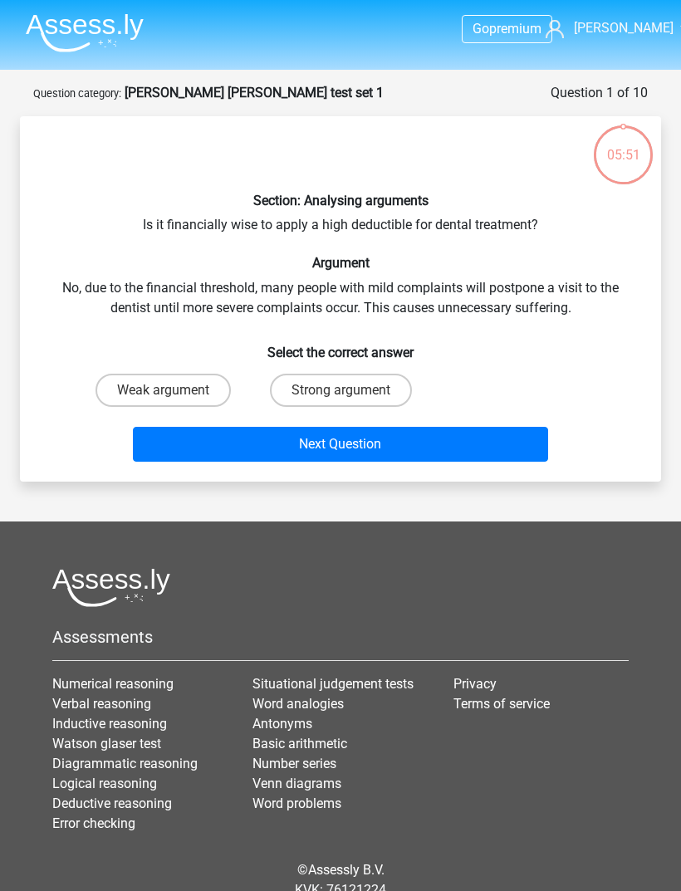
click at [379, 384] on label "Strong argument" at bounding box center [341, 390] width 142 height 33
click at [351, 390] on input "Strong argument" at bounding box center [346, 395] width 11 height 11
radio input "true"
click at [453, 437] on button "Next Question" at bounding box center [341, 444] width 416 height 35
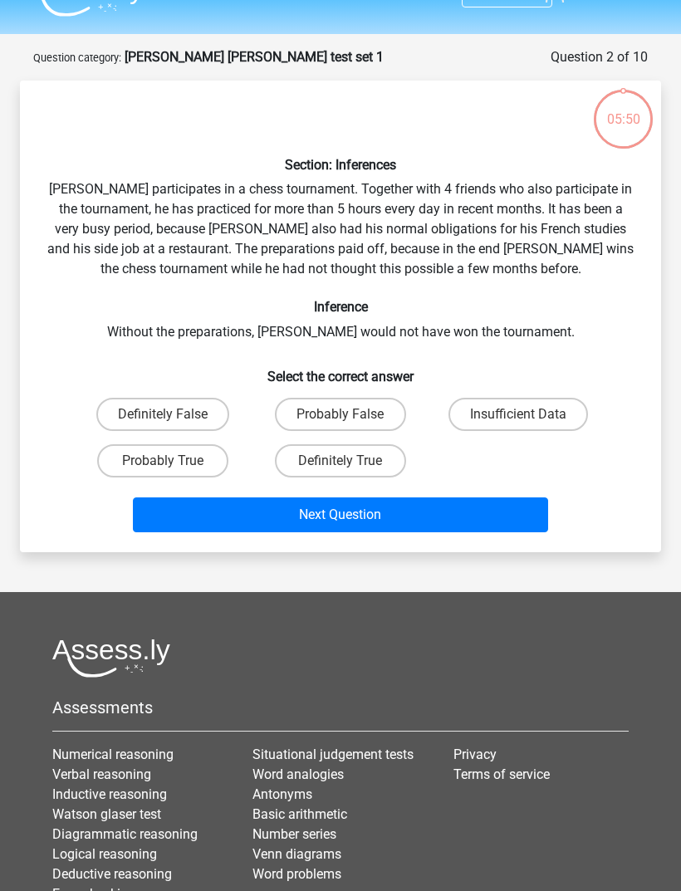
scroll to position [83, 0]
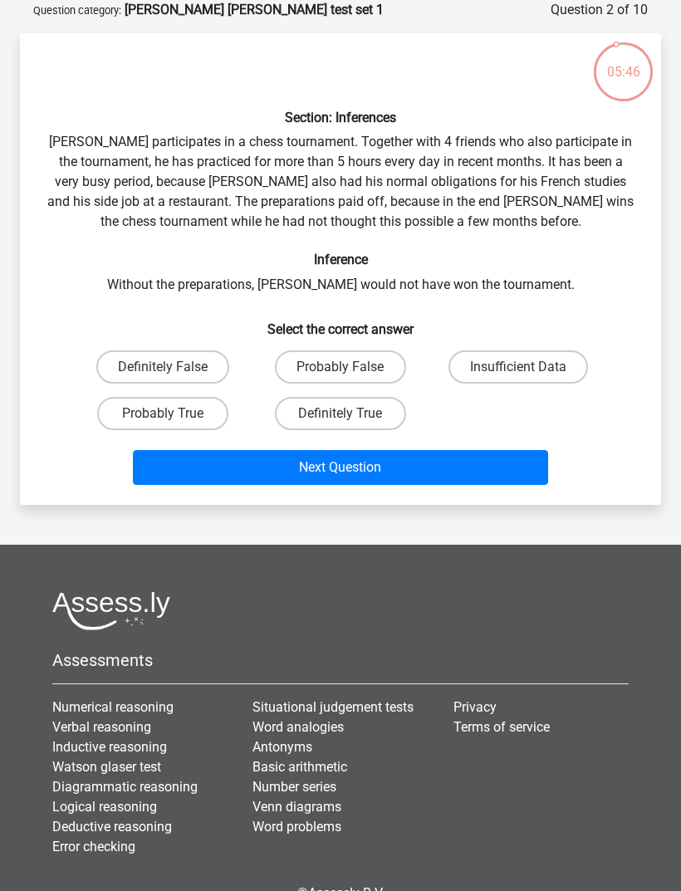
click at [537, 365] on label "Insufficient Data" at bounding box center [518, 366] width 140 height 33
click at [529, 367] on input "Insufficient Data" at bounding box center [523, 372] width 11 height 11
radio input "true"
click at [504, 476] on button "Next Question" at bounding box center [341, 467] width 416 height 35
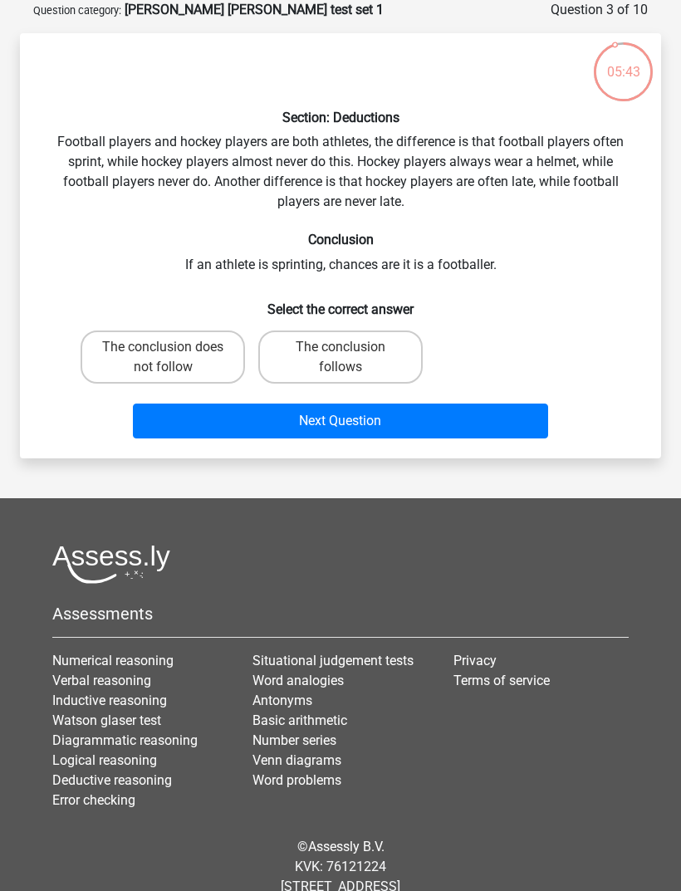
click at [314, 355] on label "The conclusion follows" at bounding box center [340, 357] width 164 height 53
click at [341, 355] on input "The conclusion follows" at bounding box center [346, 352] width 11 height 11
radio input "true"
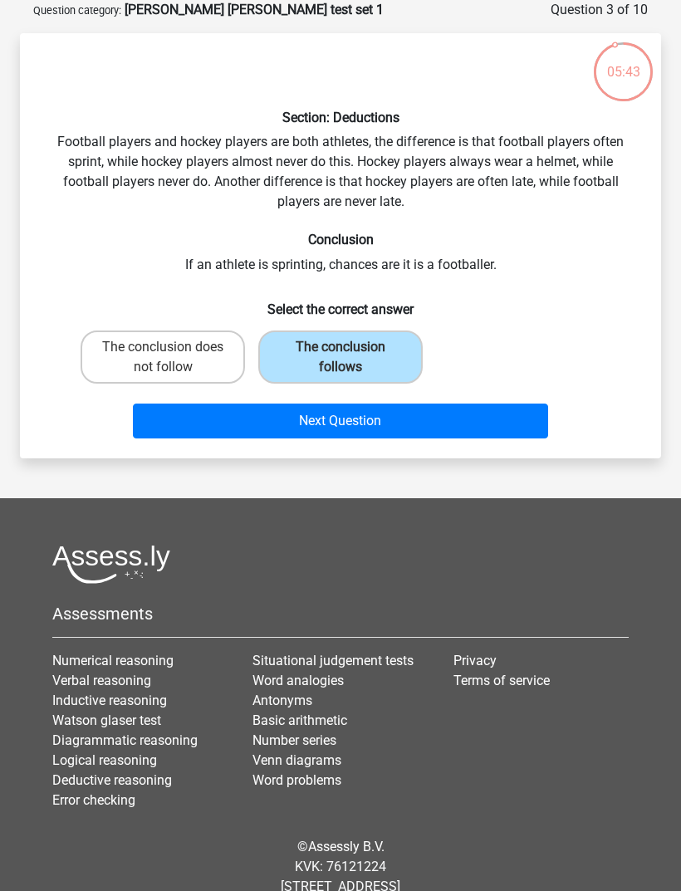
click at [345, 430] on button "Next Question" at bounding box center [341, 421] width 416 height 35
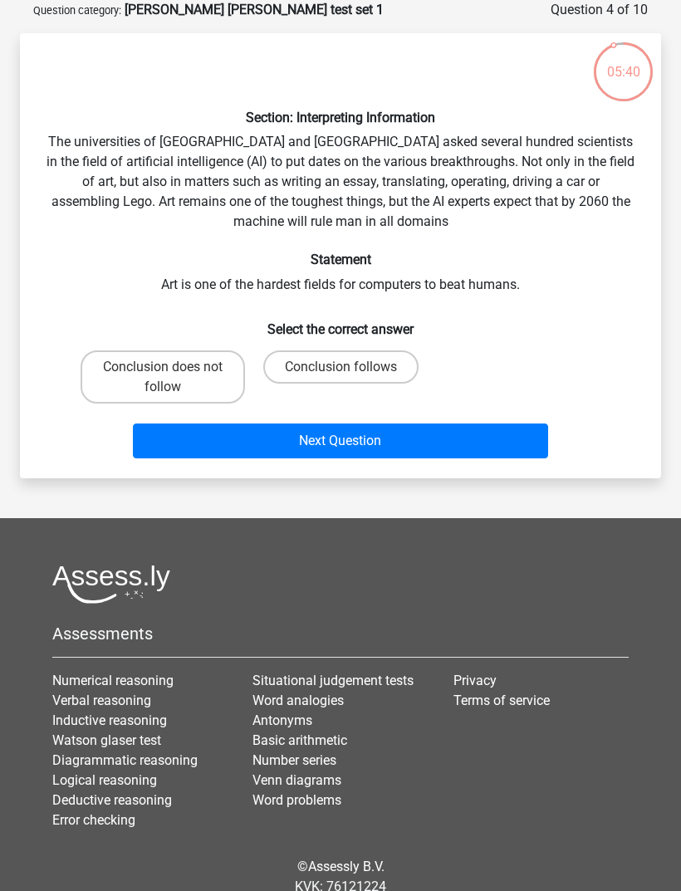
click at [389, 367] on label "Conclusion follows" at bounding box center [340, 366] width 155 height 33
click at [351, 367] on input "Conclusion follows" at bounding box center [346, 372] width 11 height 11
radio input "true"
click at [417, 444] on button "Next Question" at bounding box center [341, 441] width 416 height 35
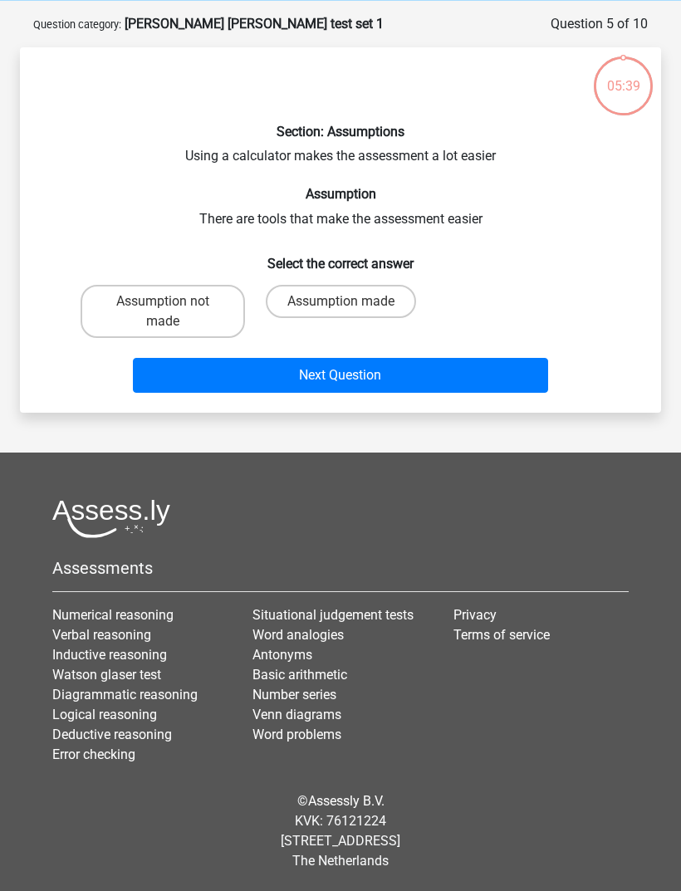
scroll to position [68, 0]
click at [375, 311] on label "Assumption made" at bounding box center [341, 302] width 150 height 33
click at [351, 311] on input "Assumption made" at bounding box center [346, 307] width 11 height 11
radio input "true"
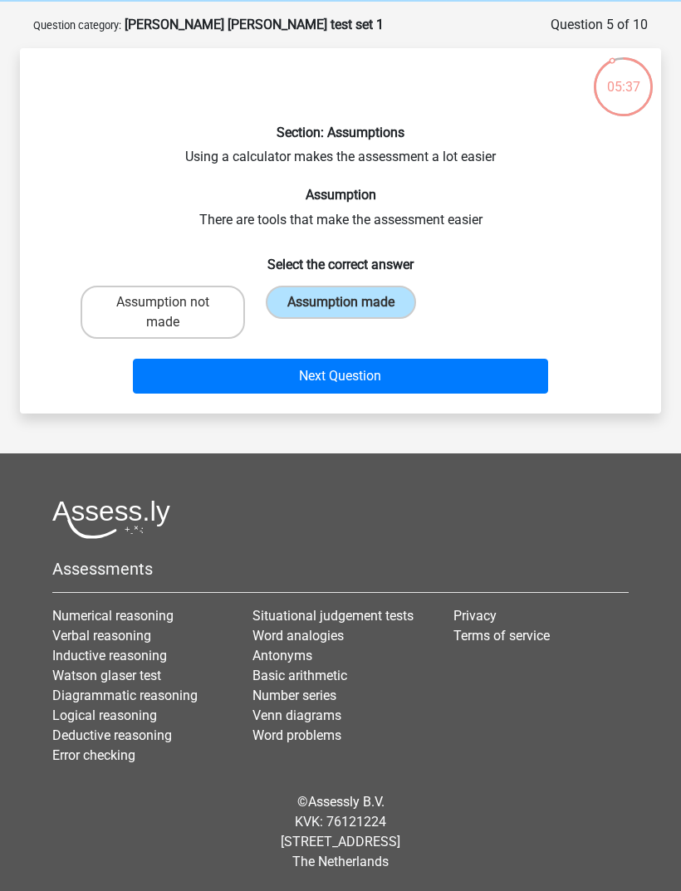
click at [382, 382] on button "Next Question" at bounding box center [341, 376] width 416 height 35
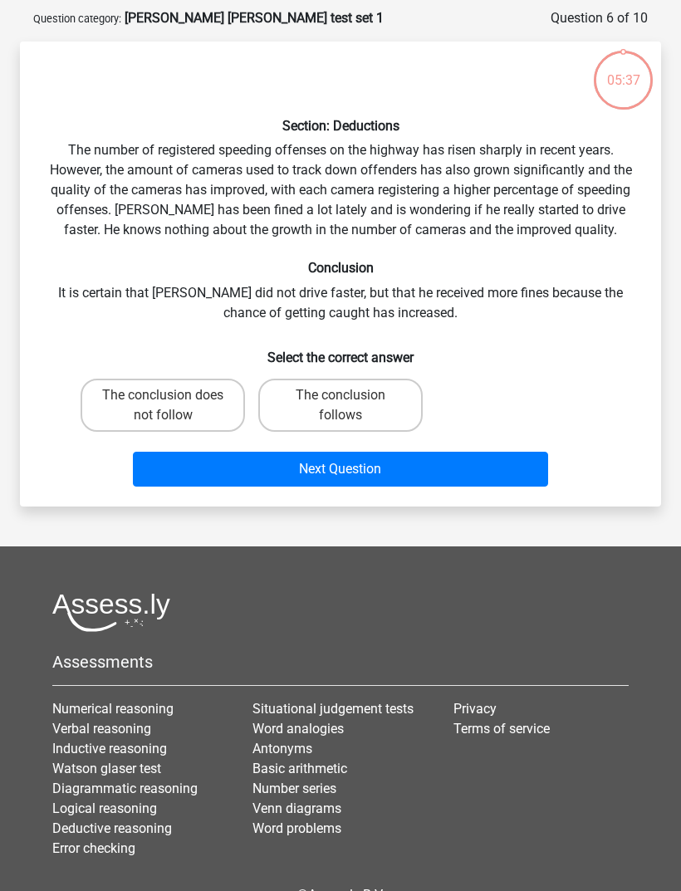
scroll to position [83, 0]
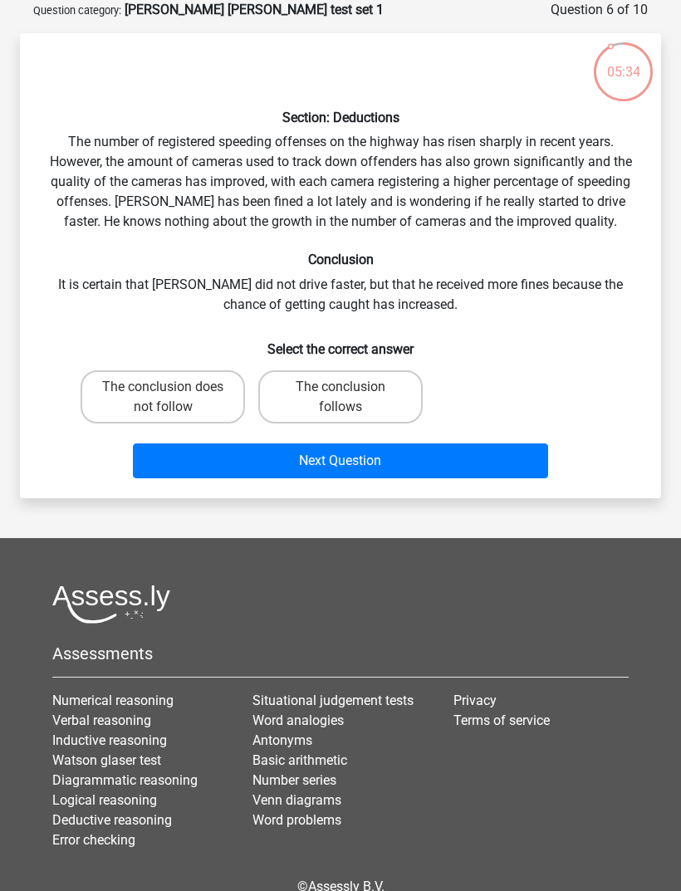
click at [232, 395] on label "The conclusion does not follow" at bounding box center [163, 396] width 164 height 53
click at [174, 395] on input "The conclusion does not follow" at bounding box center [168, 392] width 11 height 11
radio input "true"
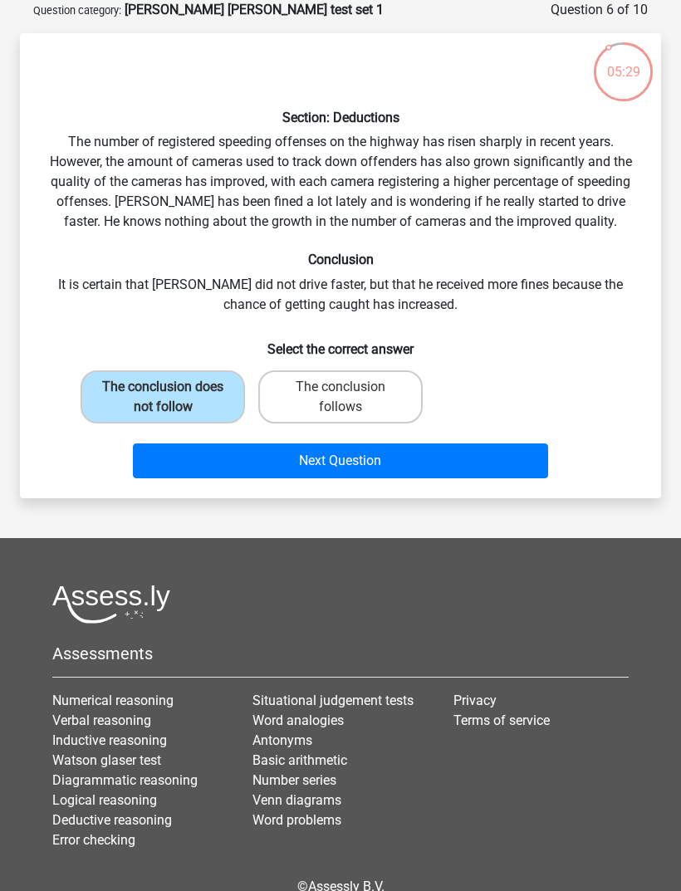
click at [415, 473] on button "Next Question" at bounding box center [341, 461] width 416 height 35
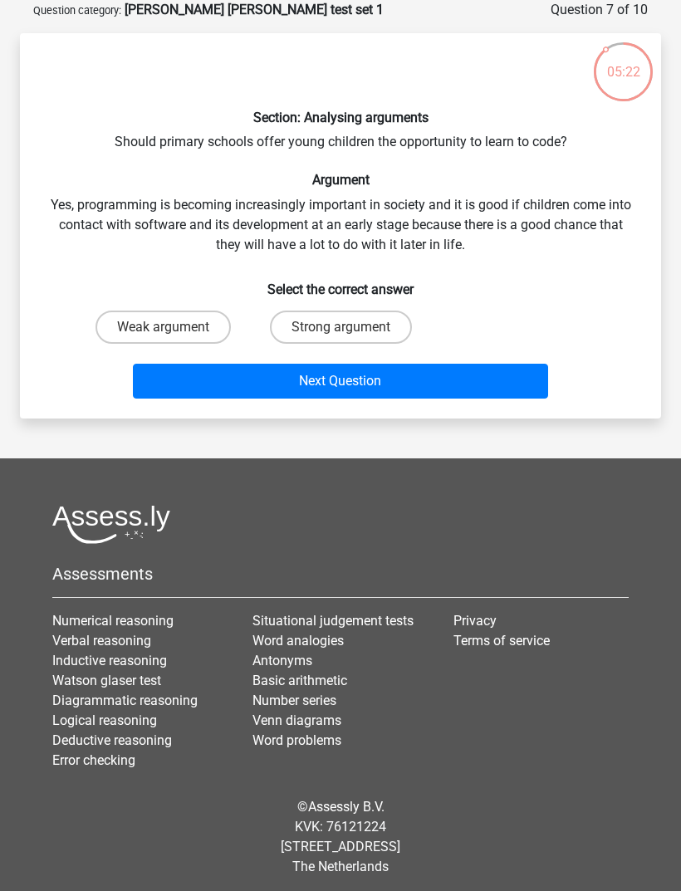
click at [213, 315] on label "Weak argument" at bounding box center [163, 327] width 135 height 33
click at [174, 327] on input "Weak argument" at bounding box center [168, 332] width 11 height 11
radio input "true"
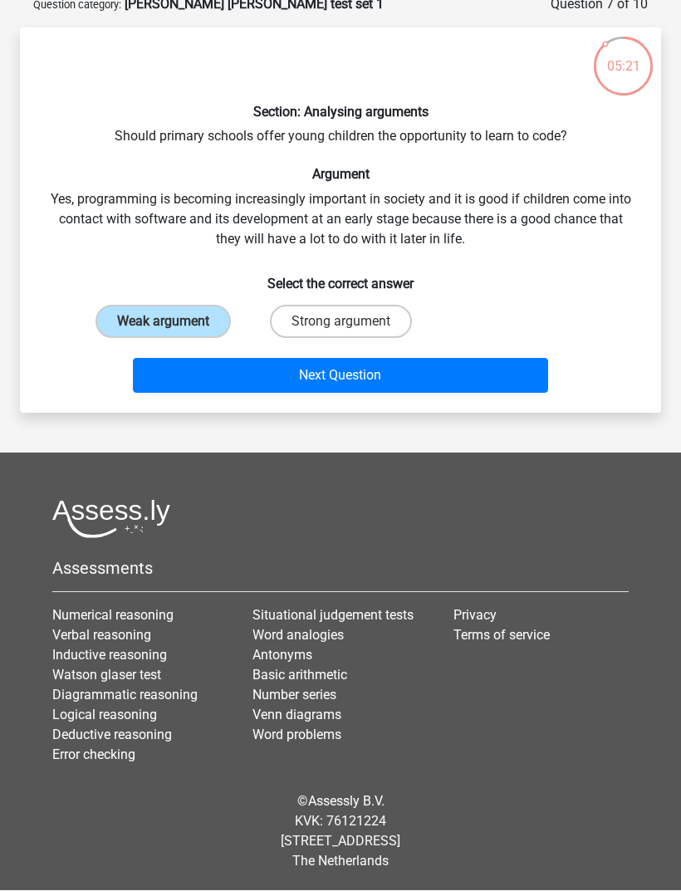
click at [477, 364] on button "Next Question" at bounding box center [341, 376] width 416 height 35
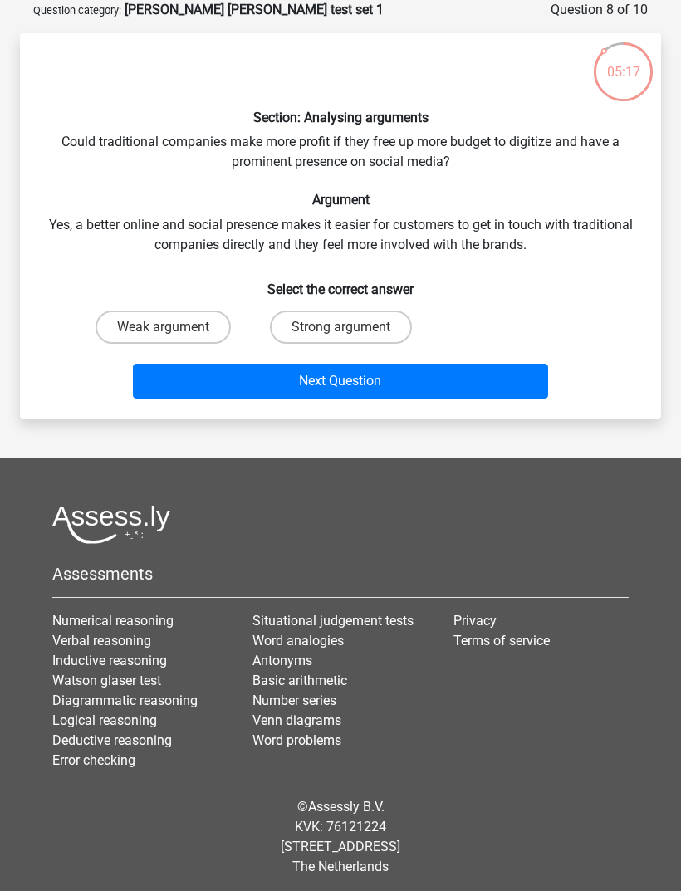
click at [339, 331] on label "Strong argument" at bounding box center [341, 327] width 142 height 33
click at [341, 331] on input "Strong argument" at bounding box center [346, 332] width 11 height 11
radio input "true"
click at [340, 385] on button "Next Question" at bounding box center [341, 381] width 416 height 35
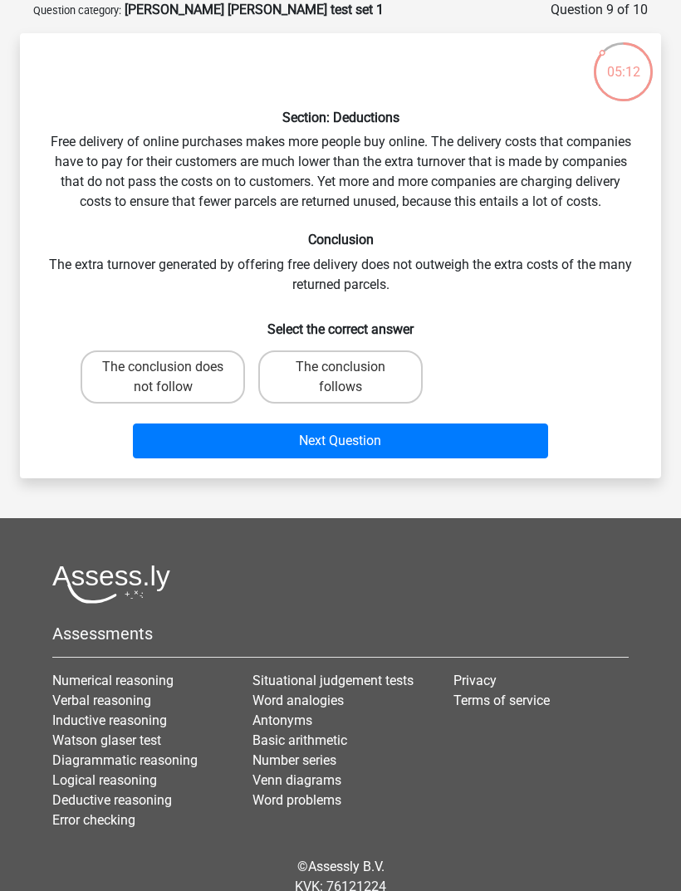
click at [203, 376] on label "The conclusion does not follow" at bounding box center [163, 376] width 164 height 53
click at [174, 376] on input "The conclusion does not follow" at bounding box center [168, 372] width 11 height 11
radio input "true"
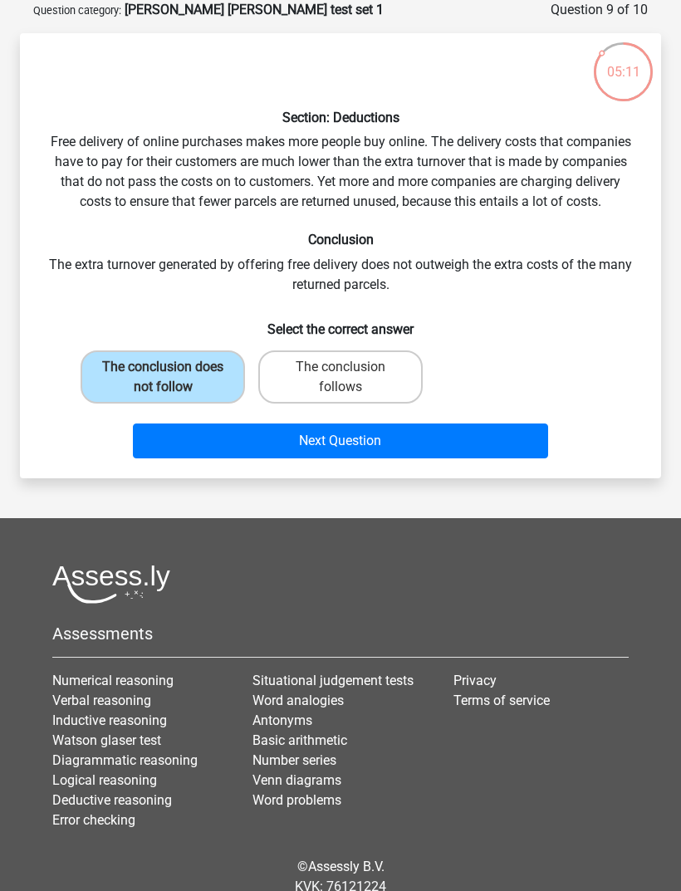
click at [307, 444] on button "Next Question" at bounding box center [341, 441] width 416 height 35
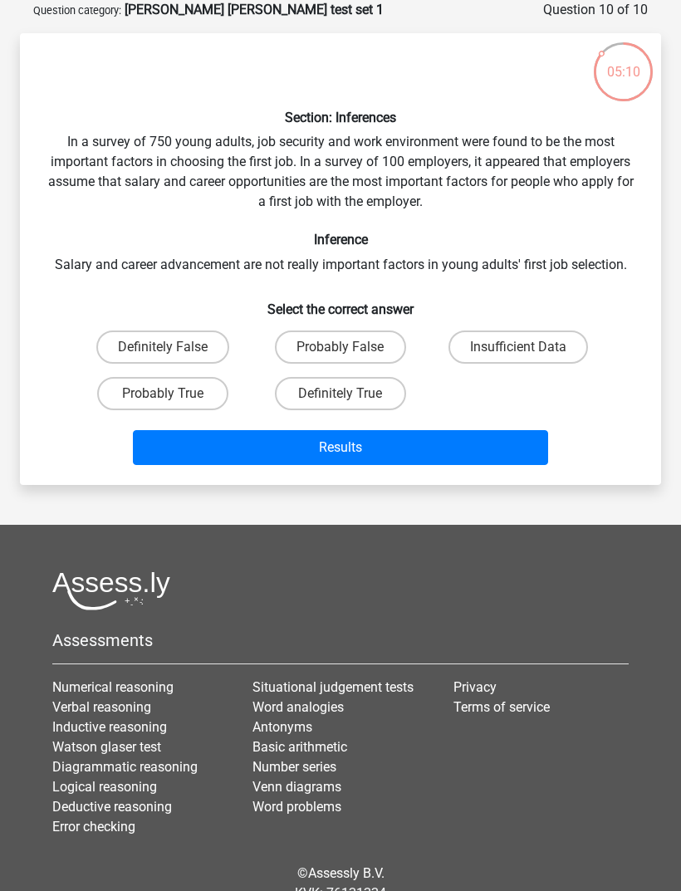
click at [538, 353] on label "Insufficient Data" at bounding box center [518, 347] width 140 height 33
click at [529, 353] on input "Insufficient Data" at bounding box center [523, 352] width 11 height 11
radio input "true"
click at [495, 455] on button "Results" at bounding box center [341, 447] width 416 height 35
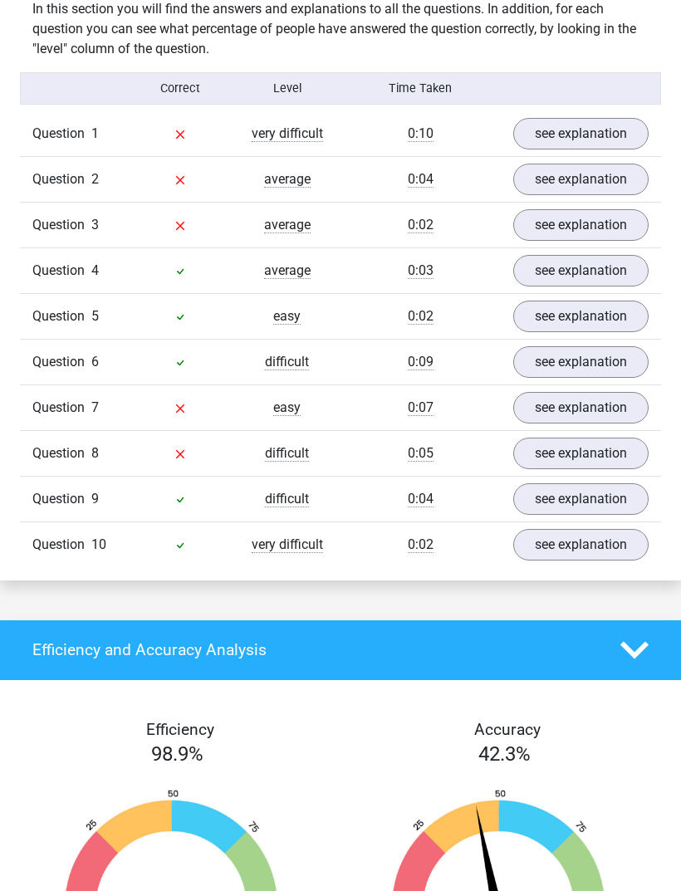
scroll to position [1348, 0]
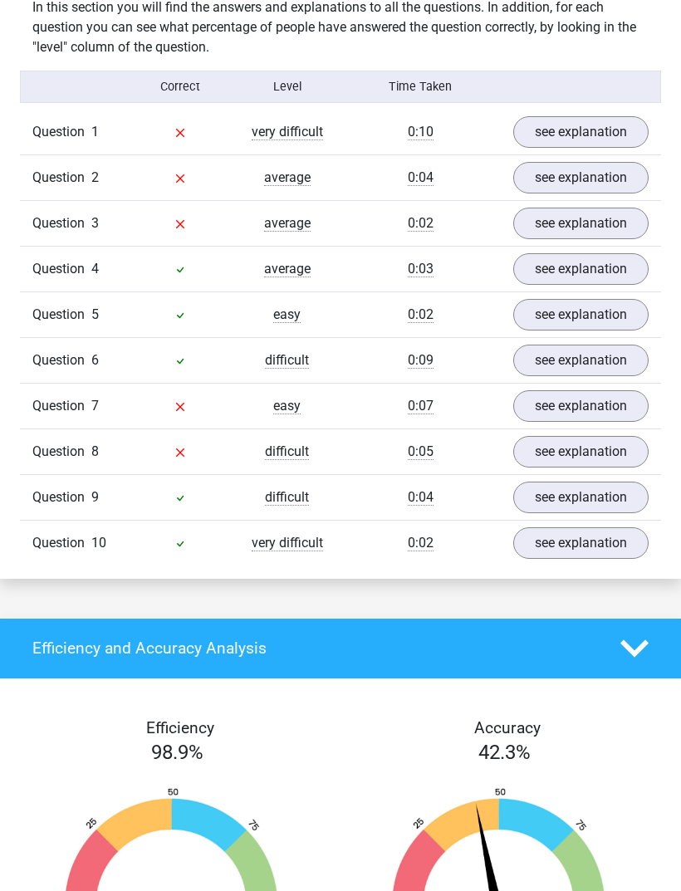
click at [605, 527] on link "see explanation" at bounding box center [580, 543] width 135 height 32
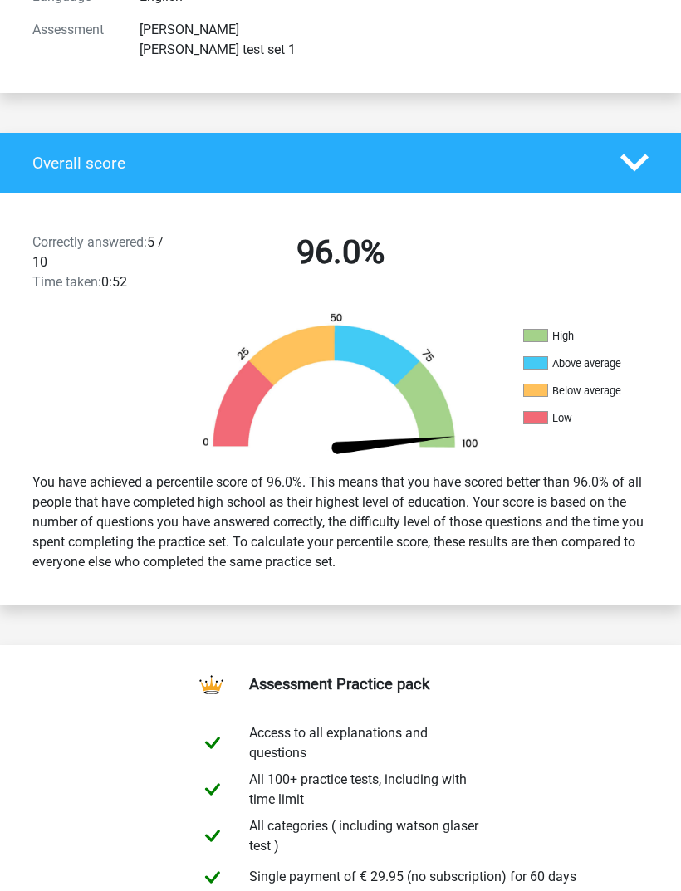
scroll to position [269, 0]
